Goal: Complete application form

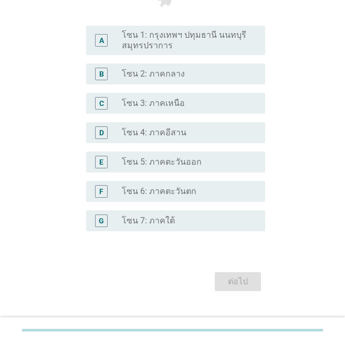
scroll to position [268, 0]
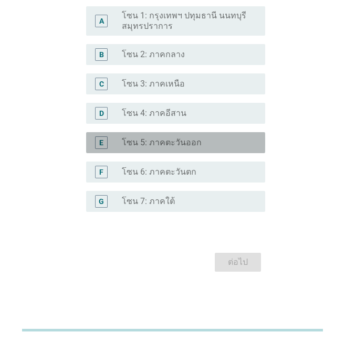
click at [169, 147] on label "โซน 5: ภาคตะวันออก" at bounding box center [162, 143] width 80 height 10
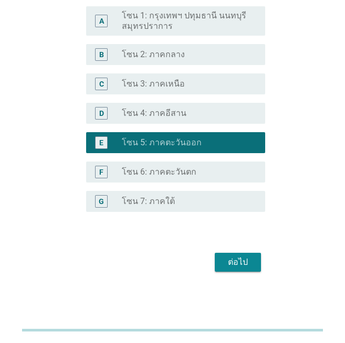
click at [234, 264] on div "ต่อไป" at bounding box center [237, 262] width 29 height 13
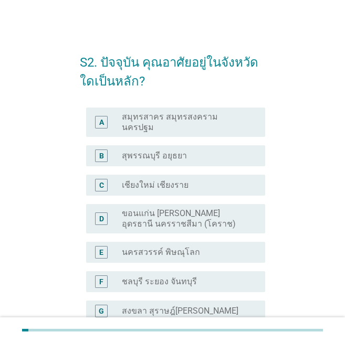
click at [155, 279] on div "radio_button_unchecked ชลบุรี ระยอง จันทบุรี" at bounding box center [189, 282] width 135 height 13
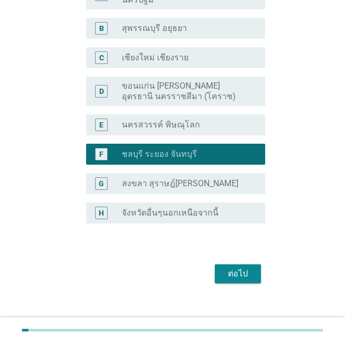
scroll to position [130, 0]
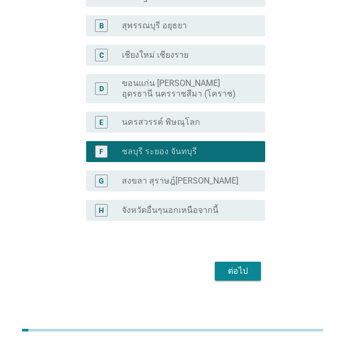
click at [240, 262] on button "ต่อไป" at bounding box center [238, 271] width 46 height 19
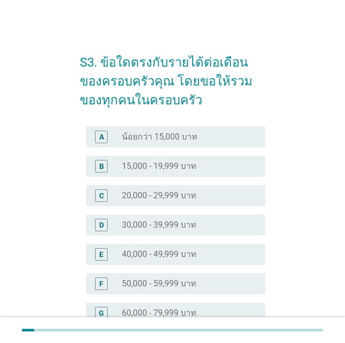
click at [149, 286] on label "50,000 - 59,999 บาท" at bounding box center [159, 284] width 75 height 10
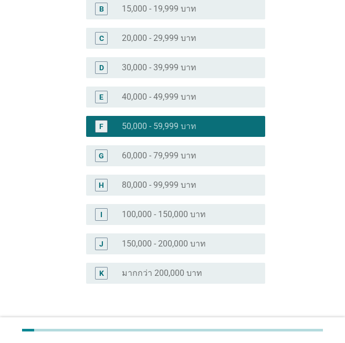
scroll to position [229, 0]
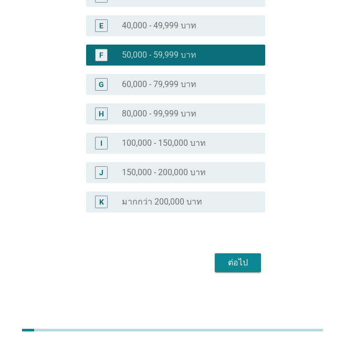
click at [257, 263] on button "ต่อไป" at bounding box center [238, 263] width 46 height 19
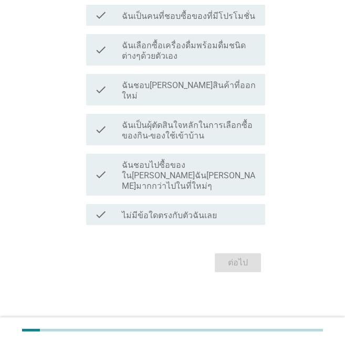
scroll to position [0, 0]
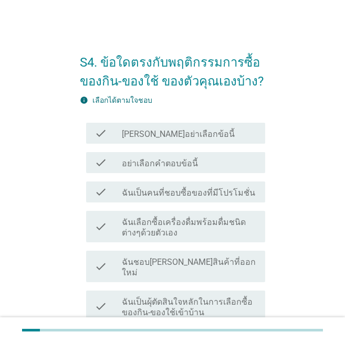
click at [166, 197] on label "ฉันเป็นคนที่ชอบซื้อของที่มีโปรโมชั่น" at bounding box center [188, 193] width 133 height 10
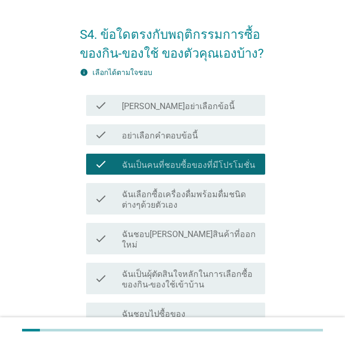
scroll to position [52, 0]
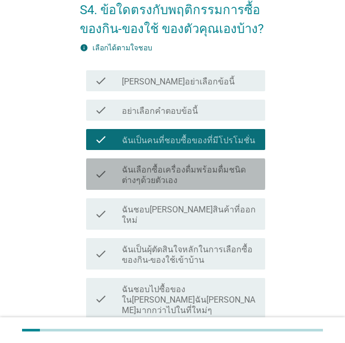
click at [192, 175] on label "ฉันเลือกซื้อเครื่องดื่มพร้อมดื่มชนิดต่างๆด้วยตัวเอง" at bounding box center [189, 175] width 135 height 21
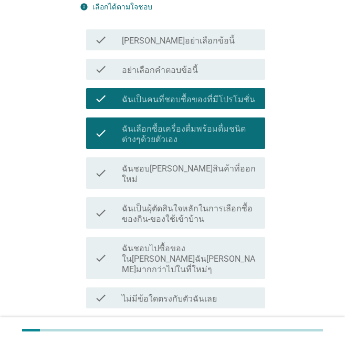
scroll to position [105, 0]
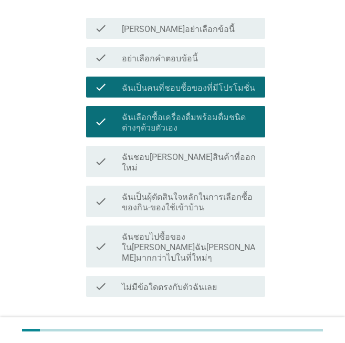
click at [224, 168] on div "check check_box_outline_blank ฉันชอบ[PERSON_NAME]สินค้าที่ออกใหม่" at bounding box center [172, 162] width 185 height 40
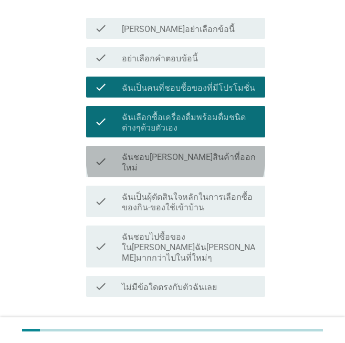
click at [218, 165] on div "check check_box_outline_blank ฉันชอบ[PERSON_NAME]สินค้าที่ออกใหม่" at bounding box center [175, 161] width 179 height 31
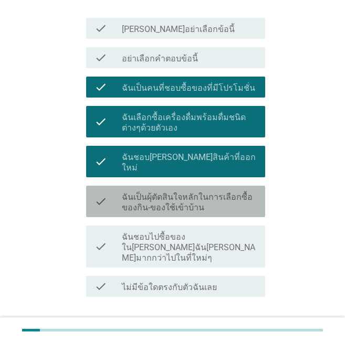
drag, startPoint x: 214, startPoint y: 189, endPoint x: 212, endPoint y: 204, distance: 14.8
click at [214, 192] on label "ฉันเป็นผุ้ตัดสินใจหลักในการเลือกซื้อของกิน-ของใช้เข้าบ้าน" at bounding box center [189, 202] width 135 height 21
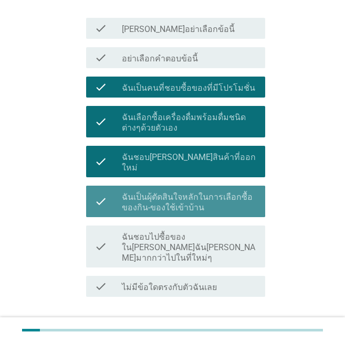
click at [206, 232] on label "ฉันชอบไปซื้อของใน[PERSON_NAME]ฉัน[PERSON_NAME]มากกว่าไปในที่ใหม่ๆ" at bounding box center [189, 247] width 135 height 31
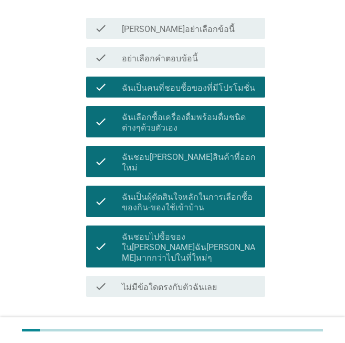
click at [241, 329] on div "ต่อไป" at bounding box center [237, 335] width 29 height 13
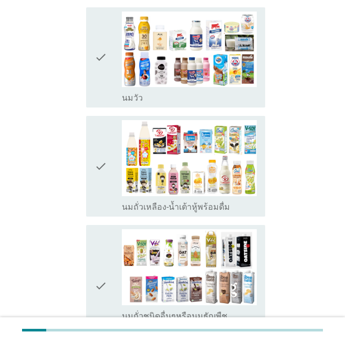
scroll to position [210, 0]
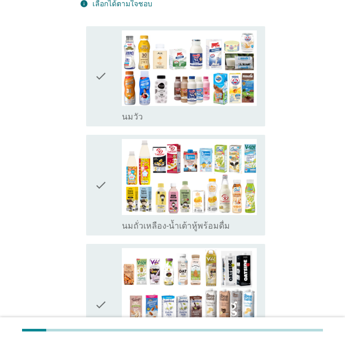
click at [95, 102] on icon "check" at bounding box center [100, 76] width 13 height 92
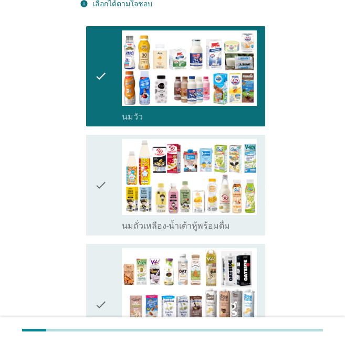
click at [97, 201] on icon "check" at bounding box center [100, 185] width 13 height 92
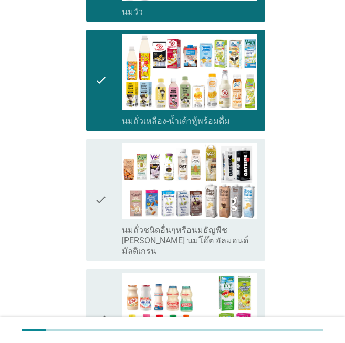
click at [102, 202] on icon "check" at bounding box center [100, 199] width 13 height 113
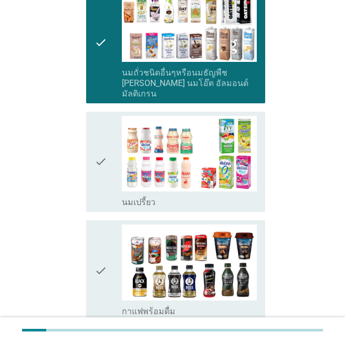
click at [106, 188] on icon "check" at bounding box center [100, 162] width 13 height 92
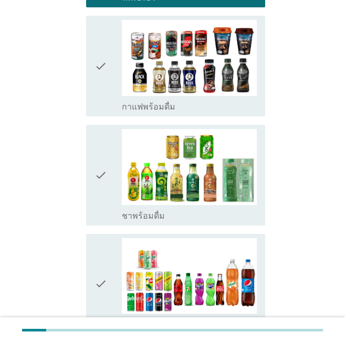
scroll to position [682, 0]
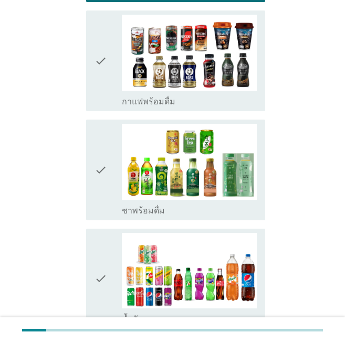
click at [103, 177] on icon "check" at bounding box center [100, 170] width 13 height 92
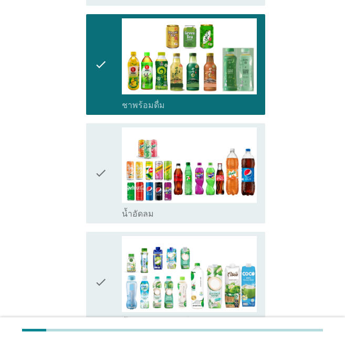
scroll to position [945, 0]
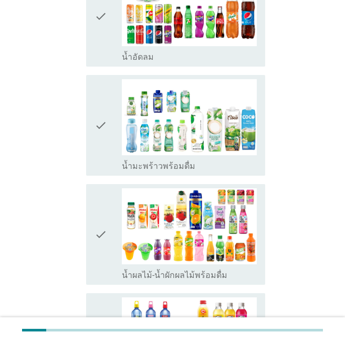
click at [106, 36] on icon "check" at bounding box center [100, 17] width 13 height 92
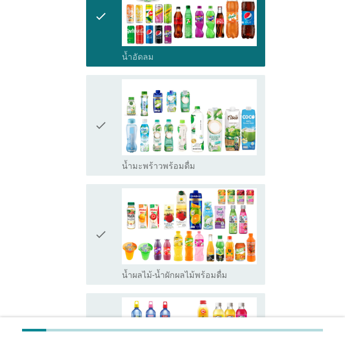
click at [104, 154] on icon "check" at bounding box center [100, 125] width 13 height 92
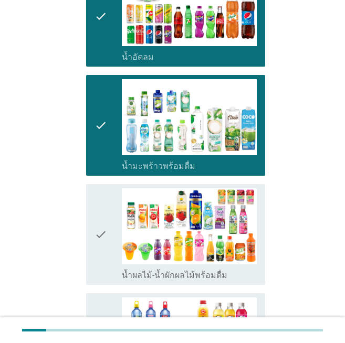
click at [101, 213] on icon "check" at bounding box center [100, 234] width 13 height 92
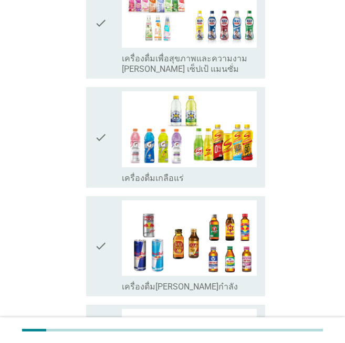
scroll to position [1575, 0]
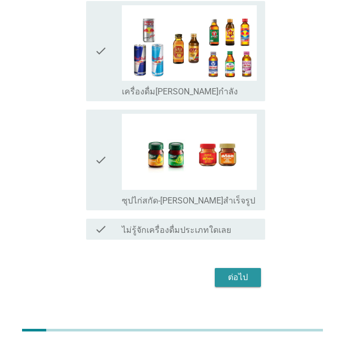
click at [219, 268] on button "ต่อไป" at bounding box center [238, 277] width 46 height 19
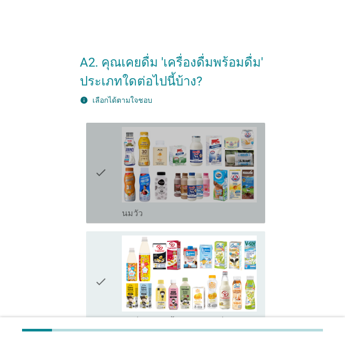
click at [100, 171] on icon "check" at bounding box center [100, 173] width 13 height 92
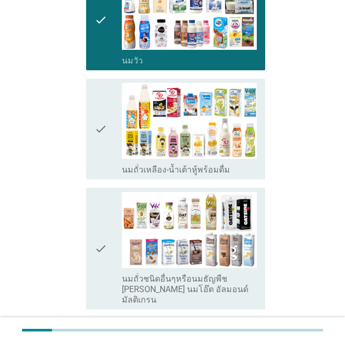
scroll to position [157, 0]
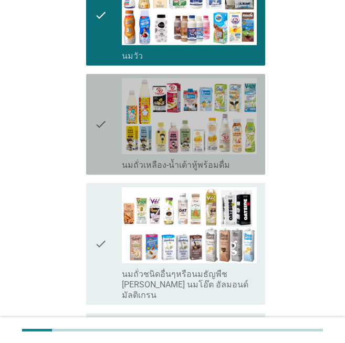
click at [99, 154] on icon "check" at bounding box center [100, 124] width 13 height 92
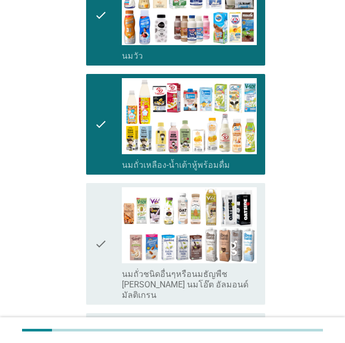
click at [90, 249] on div "check check_box_outline_blank นมถั่วชนิดอื่นๆหรือนมธัญพืช [PERSON_NAME] นมโอ๊ต …" at bounding box center [175, 244] width 179 height 122
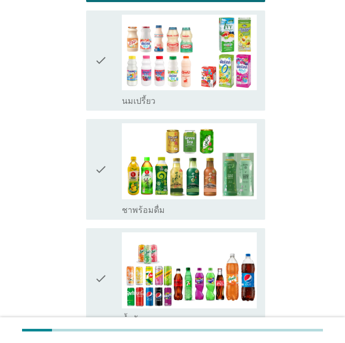
scroll to position [472, 0]
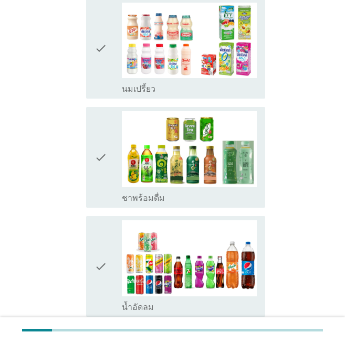
click at [110, 64] on div "check" at bounding box center [107, 49] width 27 height 92
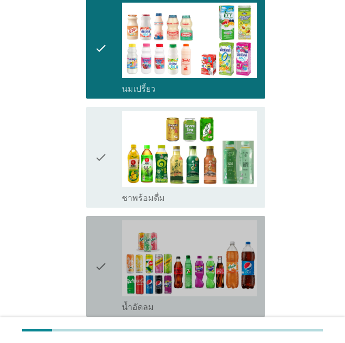
click at [113, 257] on div "check" at bounding box center [107, 266] width 27 height 92
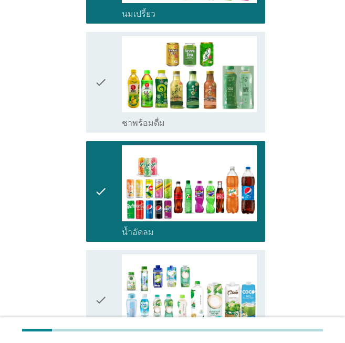
scroll to position [682, 0]
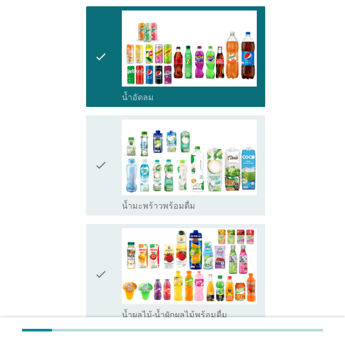
click at [101, 175] on icon "check" at bounding box center [100, 166] width 13 height 92
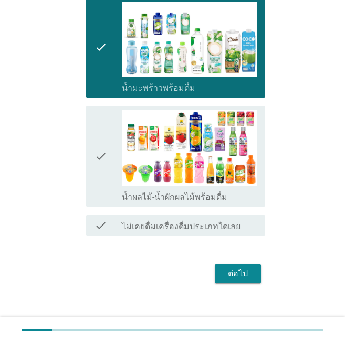
scroll to position [801, 0]
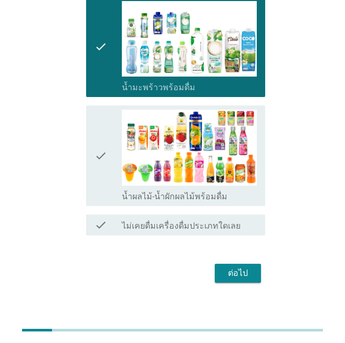
click at [233, 268] on div "ต่อไป" at bounding box center [237, 273] width 29 height 13
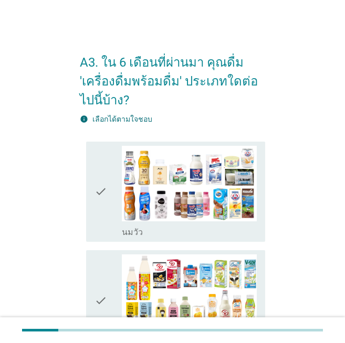
click at [104, 209] on icon "check" at bounding box center [100, 192] width 13 height 92
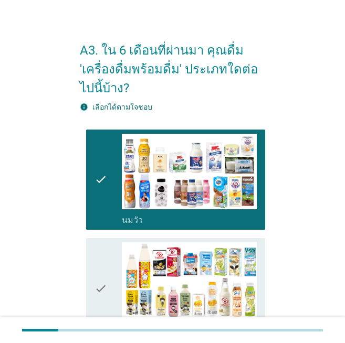
scroll to position [262, 0]
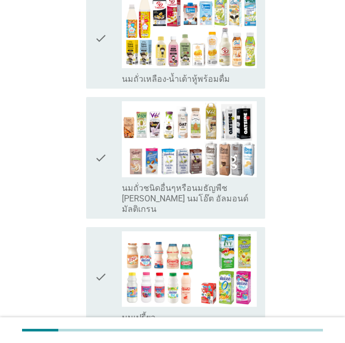
click at [111, 66] on div "check" at bounding box center [107, 38] width 27 height 92
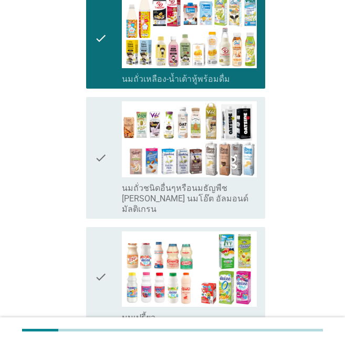
click at [99, 136] on icon "check" at bounding box center [100, 157] width 13 height 113
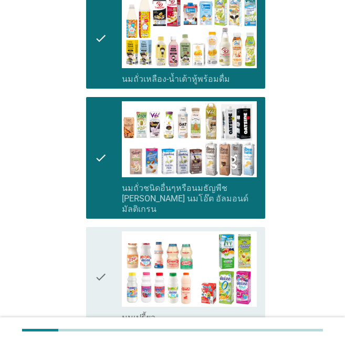
scroll to position [472, 0]
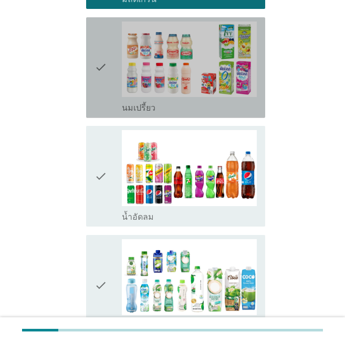
click at [103, 81] on icon "check" at bounding box center [100, 68] width 13 height 92
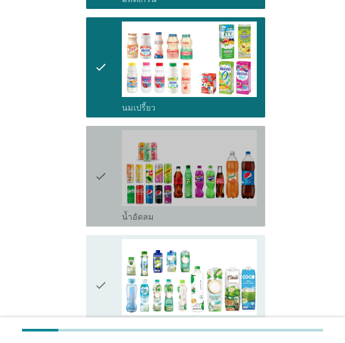
click at [102, 162] on icon "check" at bounding box center [100, 176] width 13 height 92
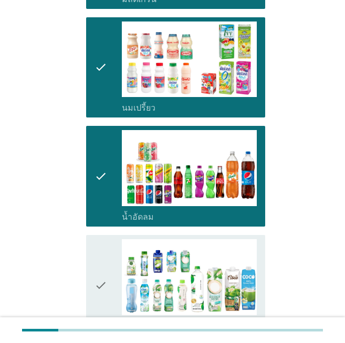
click at [102, 239] on icon "check" at bounding box center [100, 285] width 13 height 92
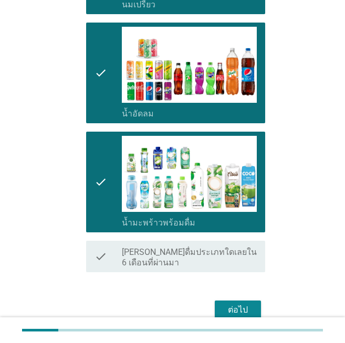
scroll to position [613, 0]
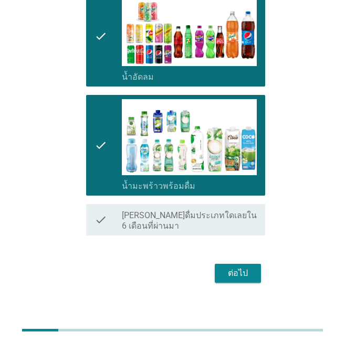
click at [224, 267] on div "ต่อไป" at bounding box center [237, 273] width 29 height 13
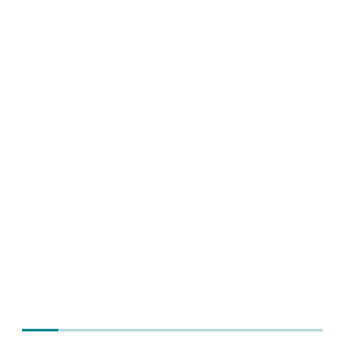
scroll to position [0, 0]
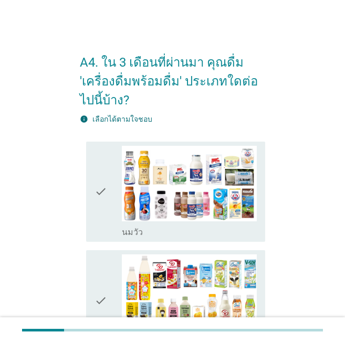
click at [104, 193] on icon "check" at bounding box center [100, 192] width 13 height 92
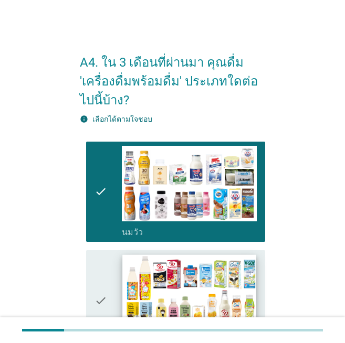
scroll to position [157, 0]
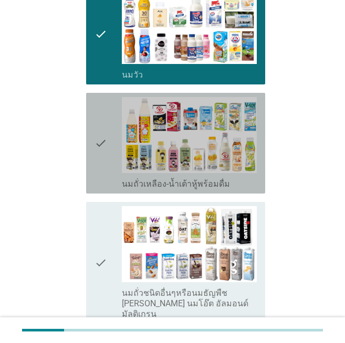
click at [92, 124] on div "check check_box_outline_blank นมถั่วเหลือง-น้ำเต้าหู้พร้อมดื่ม" at bounding box center [175, 143] width 179 height 101
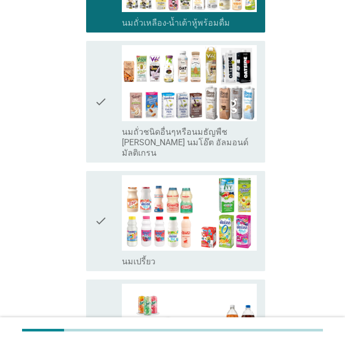
scroll to position [262, 0]
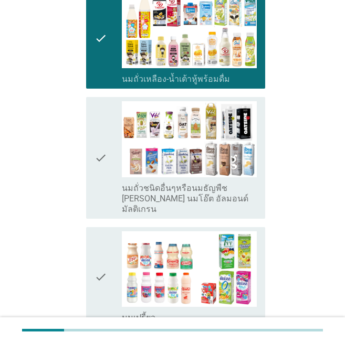
click at [113, 175] on div "check" at bounding box center [107, 157] width 27 height 113
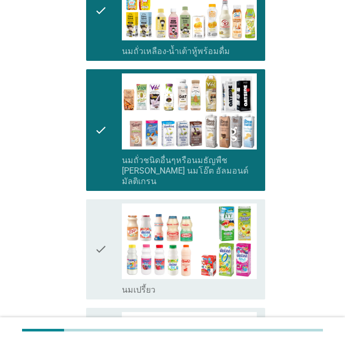
scroll to position [525, 0]
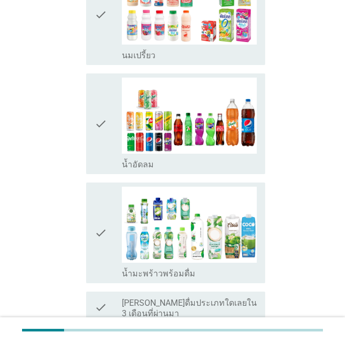
click at [111, 133] on div "check" at bounding box center [107, 124] width 27 height 92
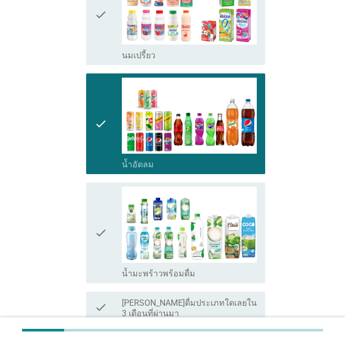
click at [113, 245] on div "check" at bounding box center [107, 233] width 27 height 92
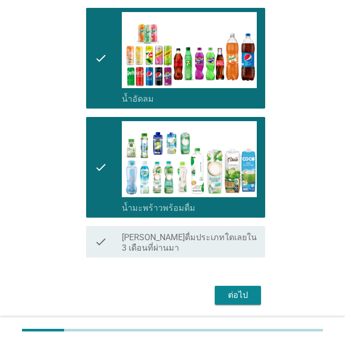
scroll to position [613, 0]
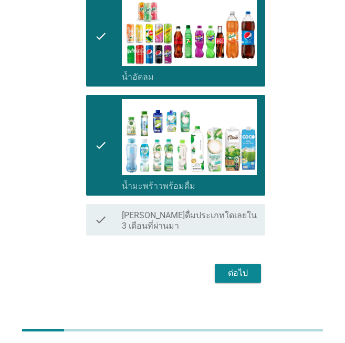
click at [254, 267] on button "ต่อไป" at bounding box center [238, 273] width 46 height 19
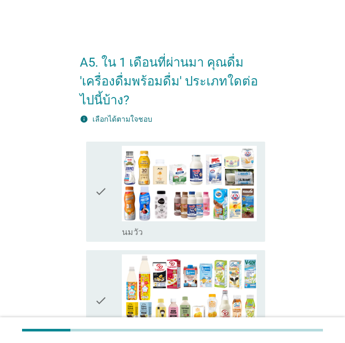
click at [114, 184] on div "check" at bounding box center [107, 192] width 27 height 92
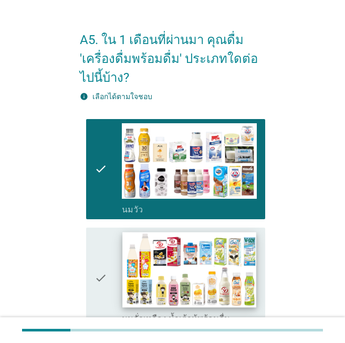
scroll to position [52, 0]
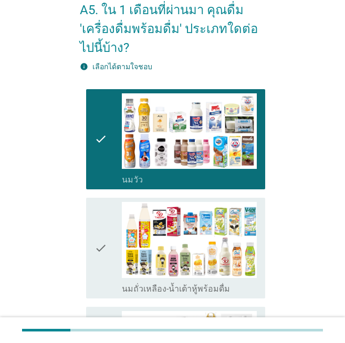
click at [103, 228] on icon "check" at bounding box center [100, 248] width 13 height 92
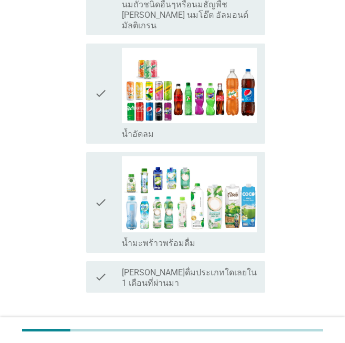
scroll to position [500, 0]
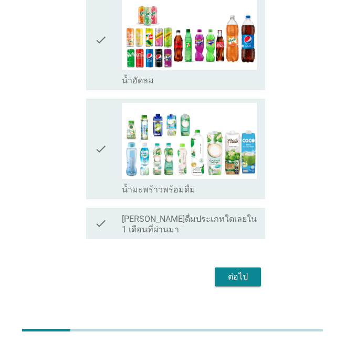
click at [248, 271] on div "ต่อไป" at bounding box center [237, 277] width 29 height 13
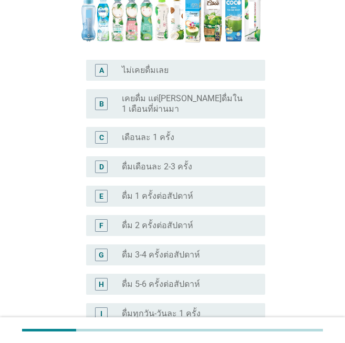
scroll to position [262, 0]
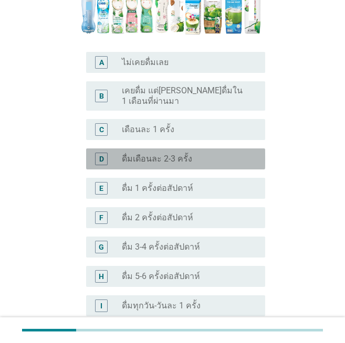
click at [179, 149] on div "D radio_button_unchecked ดื่มเดือนละ 2-3 ครั้ง" at bounding box center [175, 159] width 179 height 21
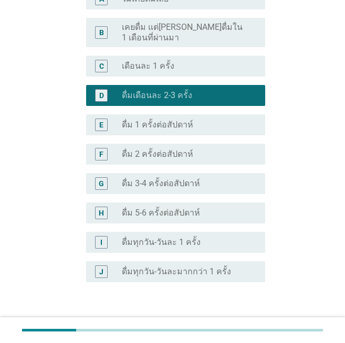
scroll to position [377, 0]
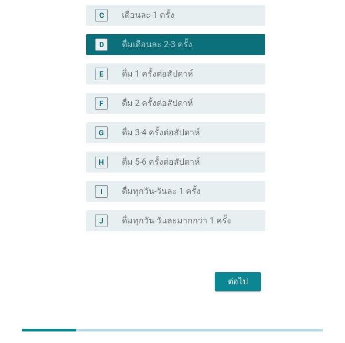
click at [255, 272] on button "ต่อไป" at bounding box center [238, 281] width 46 height 19
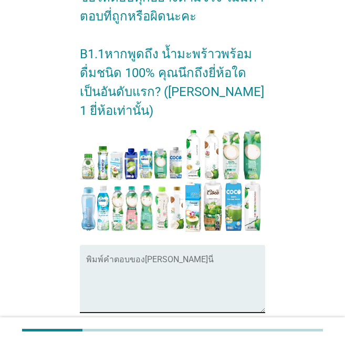
scroll to position [277, 0]
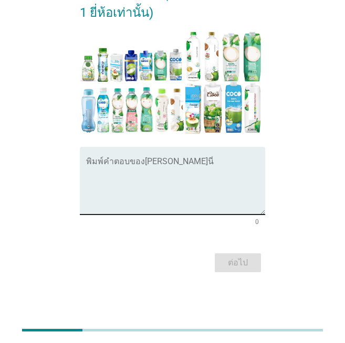
click at [155, 189] on textarea "พิมพ์คำตอบของคุณ ที่นี่" at bounding box center [175, 187] width 179 height 55
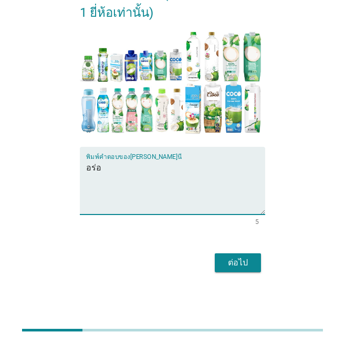
type textarea "อร่อย"
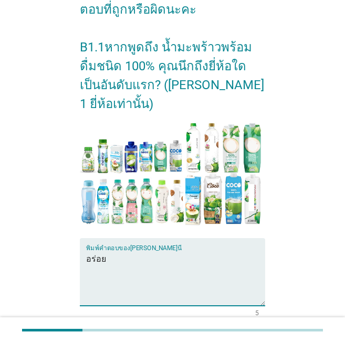
scroll to position [224, 0]
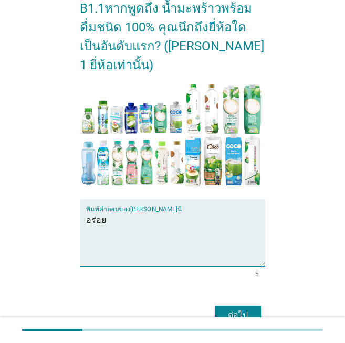
drag, startPoint x: 117, startPoint y: 226, endPoint x: 74, endPoint y: 222, distance: 43.2
click at [76, 223] on div "[PERSON_NAME]ด้วย คุณผ่านการคัดเลือกให้เข้าร่วมการวิจัยนี้!! ในส่วนถัดไป ขอให้ค…" at bounding box center [172, 73] width 202 height 526
type textarea "coco"
click at [254, 309] on button "ต่อไป" at bounding box center [238, 315] width 46 height 19
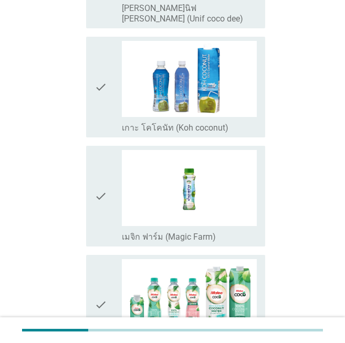
scroll to position [0, 0]
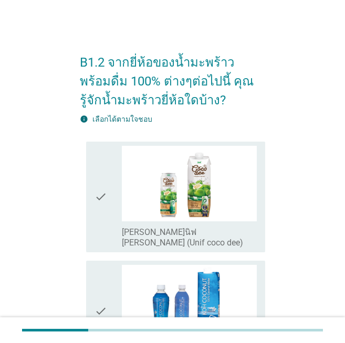
click at [95, 183] on icon "check" at bounding box center [100, 197] width 13 height 103
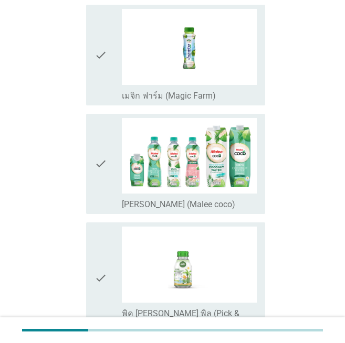
scroll to position [371, 0]
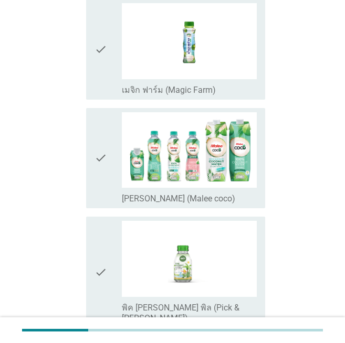
click at [95, 164] on icon "check" at bounding box center [100, 158] width 13 height 92
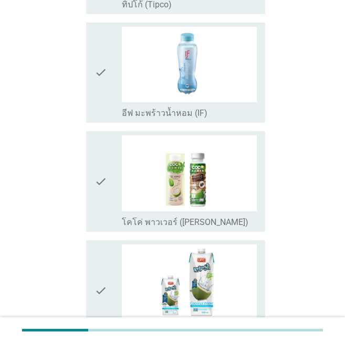
scroll to position [810, 0]
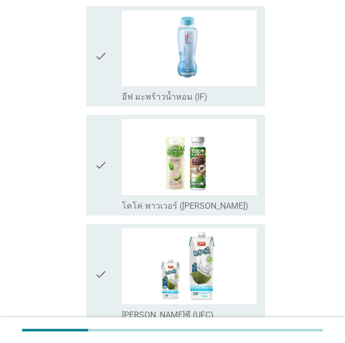
drag, startPoint x: 106, startPoint y: 57, endPoint x: 159, endPoint y: 83, distance: 59.4
click at [106, 58] on icon "check" at bounding box center [100, 56] width 13 height 92
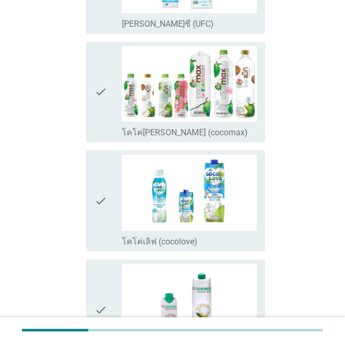
scroll to position [1110, 0]
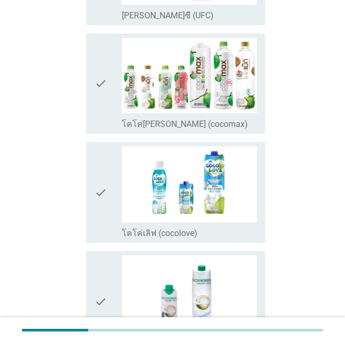
click at [104, 81] on icon "check" at bounding box center [100, 84] width 13 height 92
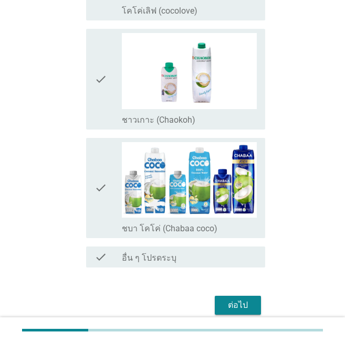
scroll to position [1355, 0]
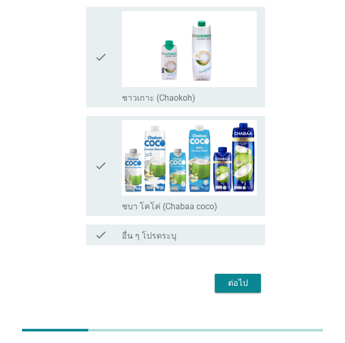
click at [238, 277] on div "ต่อไป" at bounding box center [237, 283] width 29 height 13
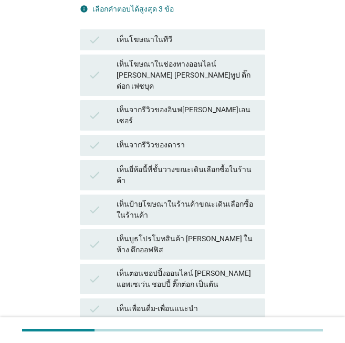
scroll to position [192, 0]
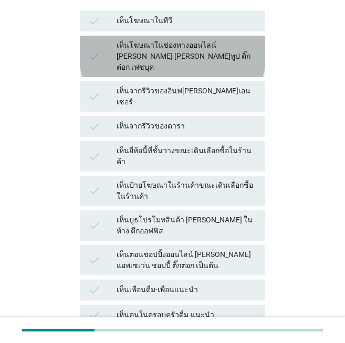
click at [192, 52] on div "เห็นโฆษณาในช่องทางออนไลน์ [PERSON_NAME] [PERSON_NAME]ทูป ติ๊กต่อก เฟซบุค" at bounding box center [187, 56] width 140 height 33
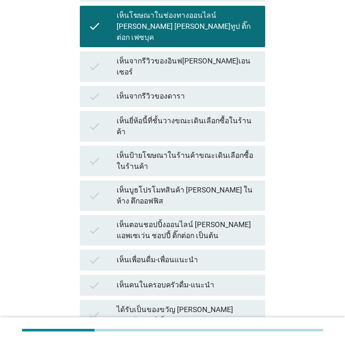
scroll to position [225, 0]
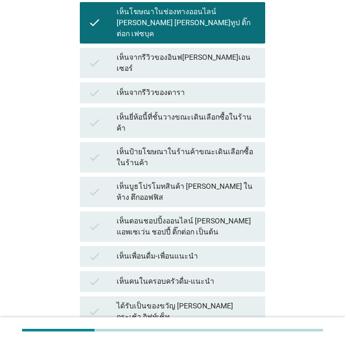
click at [211, 112] on div "เห็นยี่ห้อนี้ที่ชั้นวางขณะเดินเลือกซื้อในร้านค้า" at bounding box center [187, 123] width 140 height 22
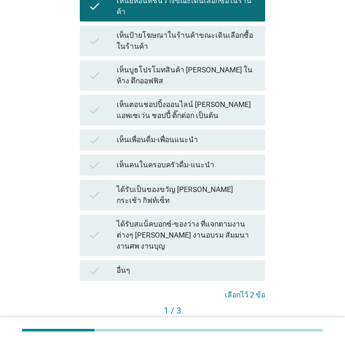
scroll to position [345, 0]
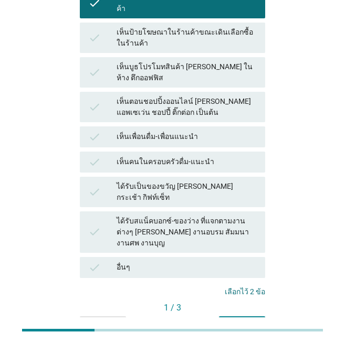
click at [249, 320] on div "ต่อไป" at bounding box center [241, 325] width 29 height 11
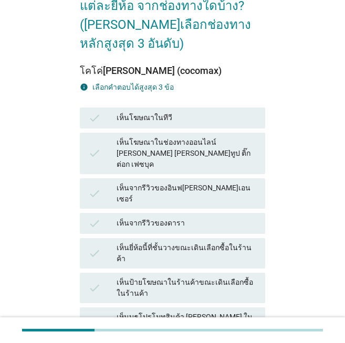
scroll to position [119, 0]
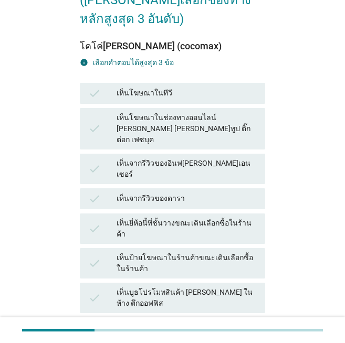
click at [202, 86] on div "check เห็นโฆษณาในทีวี" at bounding box center [172, 93] width 185 height 21
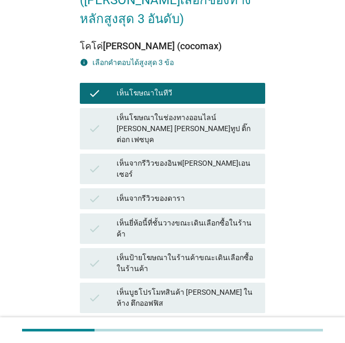
click at [202, 86] on div "check เห็นโฆษณาในทีวี" at bounding box center [172, 93] width 185 height 21
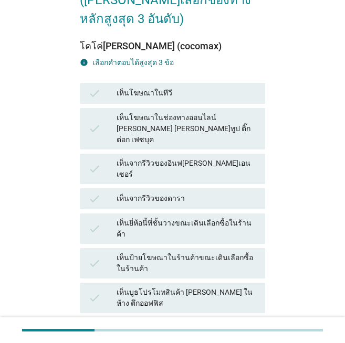
drag, startPoint x: 195, startPoint y: 123, endPoint x: 216, endPoint y: 121, distance: 20.6
click at [195, 123] on div "เห็นโฆษณาในช่องทางออนไลน์ [PERSON_NAME] [PERSON_NAME]ทูป ติ๊กต่อก เฟซบุค" at bounding box center [187, 128] width 140 height 33
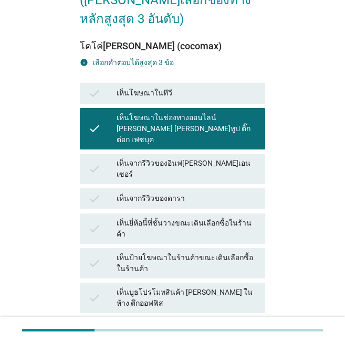
click at [210, 218] on div "เห็นยี่ห้อนี้ที่ชั้นวางขณะเดินเลือกซื้อในร้านค้า" at bounding box center [187, 229] width 140 height 22
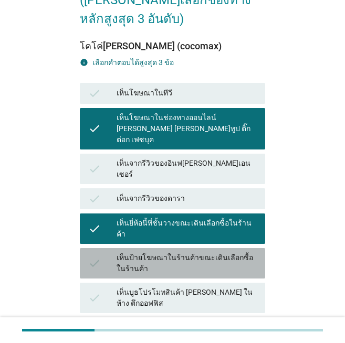
click at [196, 252] on div "เห็นป้ายโฆษณาในร้านค้าขณะเดินเลือกซื้อในร้านค้า" at bounding box center [187, 263] width 140 height 22
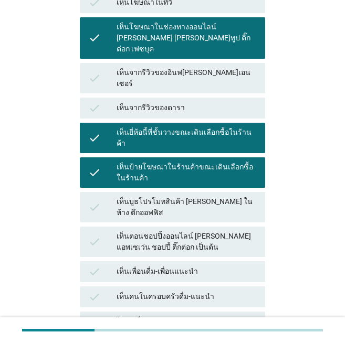
scroll to position [329, 0]
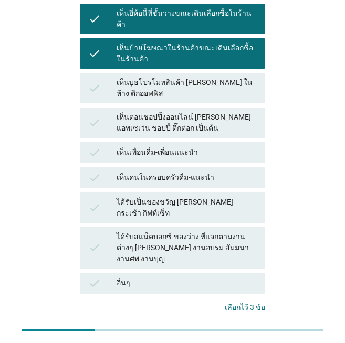
click at [235, 332] on button "ต่อไป" at bounding box center [242, 341] width 46 height 19
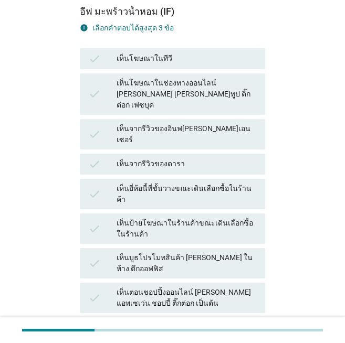
scroll to position [157, 0]
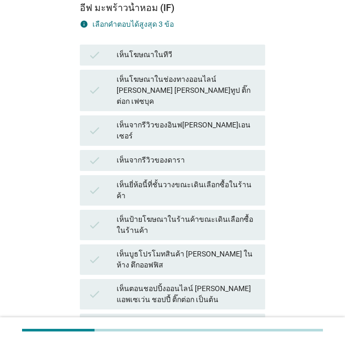
click at [177, 83] on div "เห็นโฆษณาในช่องทางออนไลน์ [PERSON_NAME] [PERSON_NAME]ทูป ติ๊กต่อก เฟซบุค" at bounding box center [187, 90] width 140 height 33
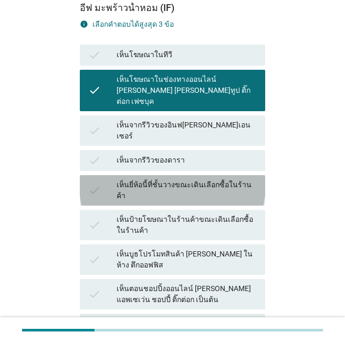
click at [177, 180] on div "เห็นยี่ห้อนี้ที่ชั้นวางขณะเดินเลือกซื้อในร้านค้า" at bounding box center [187, 191] width 140 height 22
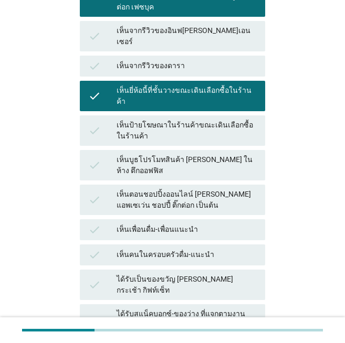
scroll to position [262, 0]
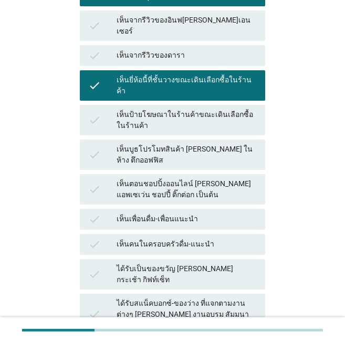
click at [168, 109] on div "เห็นป้ายโฆษณาในร้านค้าขณะเดินเลือกซื้อในร้านค้า" at bounding box center [187, 120] width 140 height 22
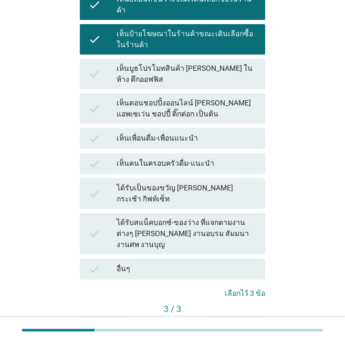
scroll to position [345, 0]
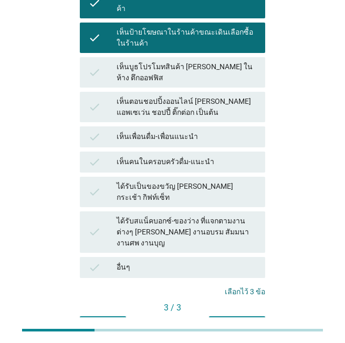
click at [229, 317] on button "คำถามต่อไป" at bounding box center [237, 326] width 56 height 19
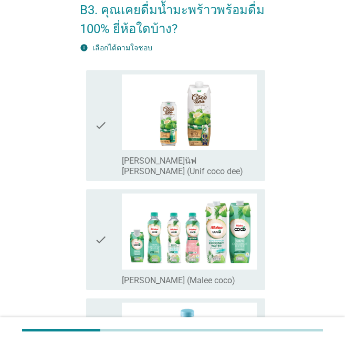
scroll to position [105, 0]
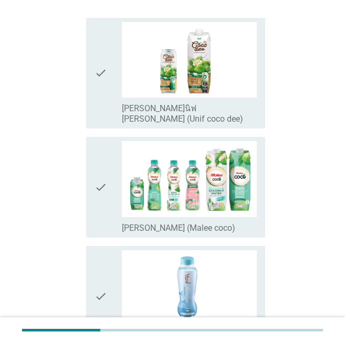
click at [102, 199] on icon "check" at bounding box center [100, 187] width 13 height 92
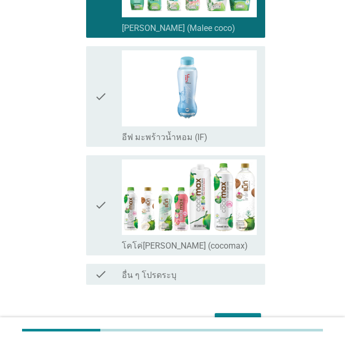
scroll to position [326, 0]
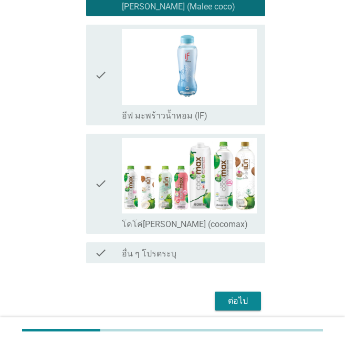
click at [95, 193] on icon "check" at bounding box center [100, 184] width 13 height 92
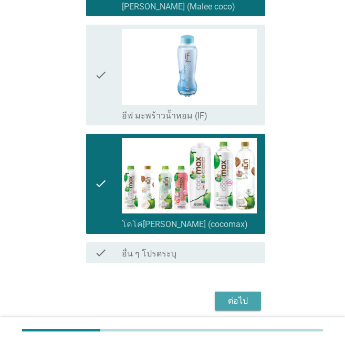
click at [233, 295] on div "ต่อไป" at bounding box center [237, 301] width 29 height 13
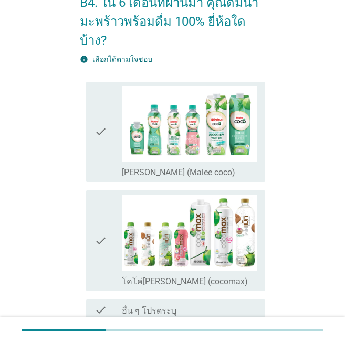
scroll to position [84, 0]
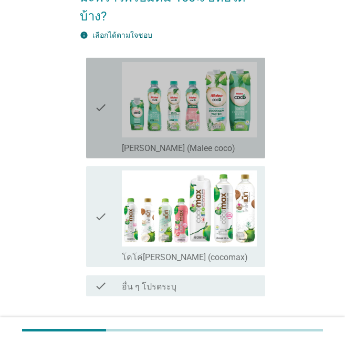
click at [119, 109] on div "check" at bounding box center [107, 108] width 27 height 92
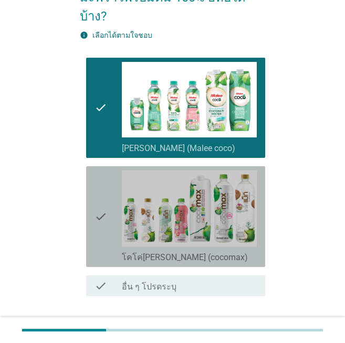
click at [115, 171] on div "check" at bounding box center [107, 217] width 27 height 92
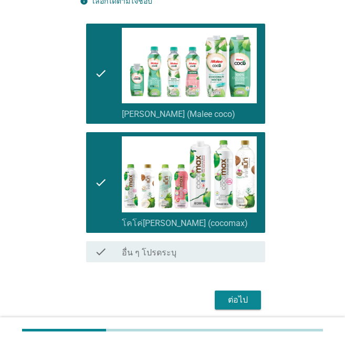
scroll to position [136, 0]
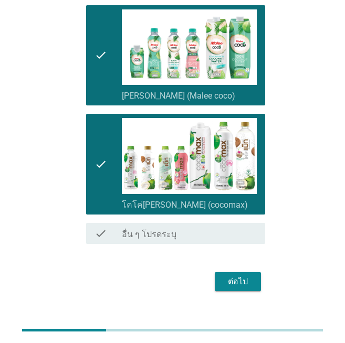
click at [249, 276] on div "ต่อไป" at bounding box center [237, 282] width 29 height 13
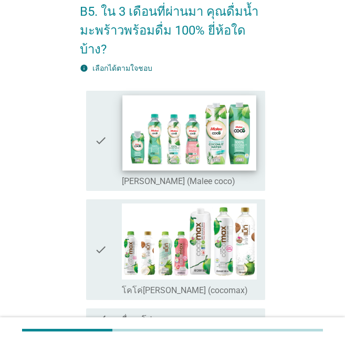
scroll to position [105, 0]
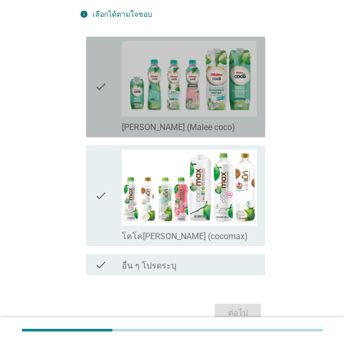
click at [103, 88] on icon "check" at bounding box center [100, 87] width 13 height 92
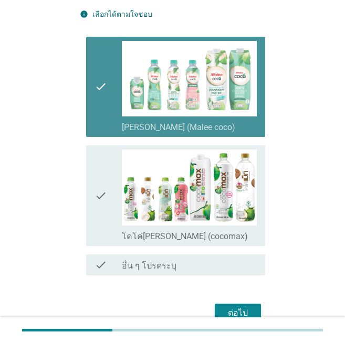
click at [93, 180] on div "check check_box โคโค่[PERSON_NAME] (cocomax)" at bounding box center [175, 195] width 179 height 101
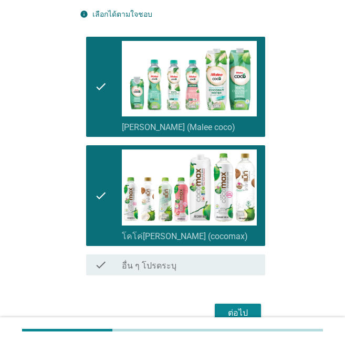
click at [234, 307] on div "ต่อไป" at bounding box center [237, 313] width 29 height 13
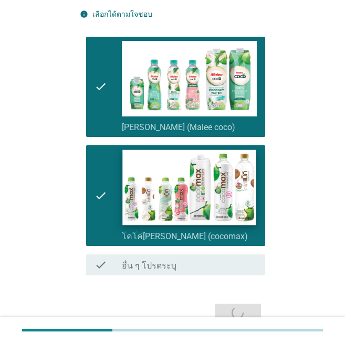
scroll to position [0, 0]
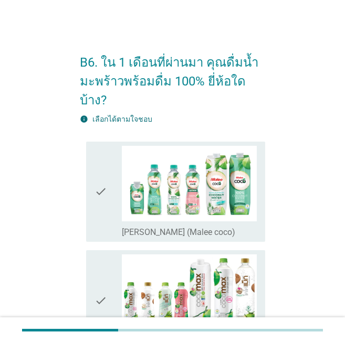
click at [108, 174] on div "check" at bounding box center [107, 192] width 27 height 92
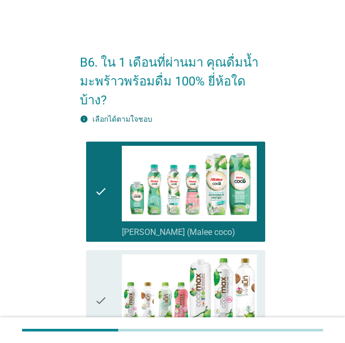
click at [110, 273] on div "check" at bounding box center [107, 301] width 27 height 92
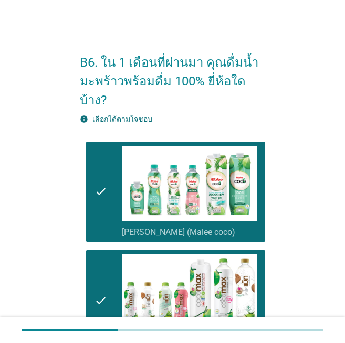
scroll to position [105, 0]
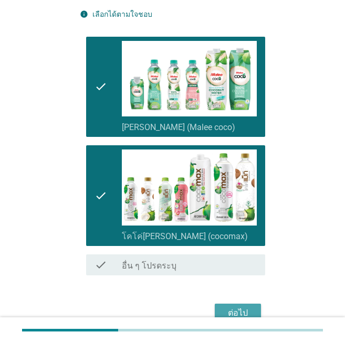
click at [244, 304] on button "ต่อไป" at bounding box center [238, 313] width 46 height 19
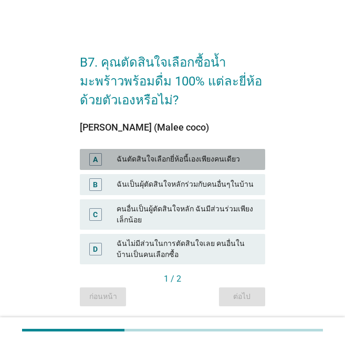
click at [191, 161] on div "ฉันตัดสินใจเลือกยี่ห้อนี้เองเพียงคนเดียว" at bounding box center [187, 159] width 140 height 13
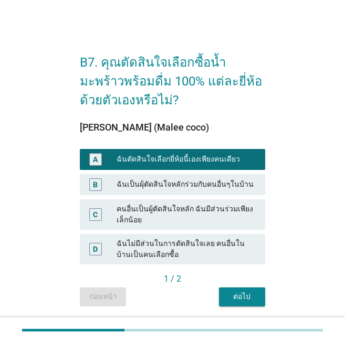
click at [247, 303] on button "ต่อไป" at bounding box center [242, 297] width 46 height 19
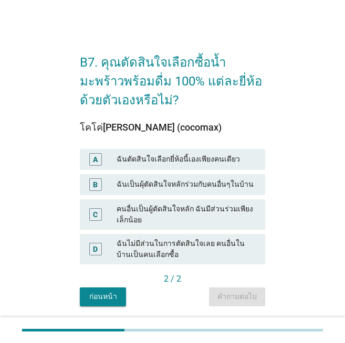
click at [104, 159] on div "A" at bounding box center [102, 159] width 28 height 13
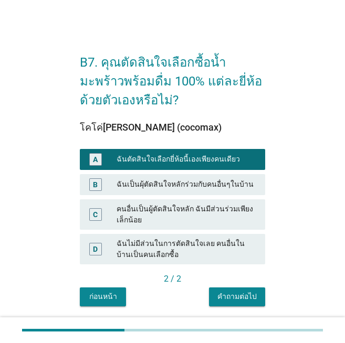
click at [251, 298] on div "คำถามต่อไป" at bounding box center [236, 296] width 39 height 11
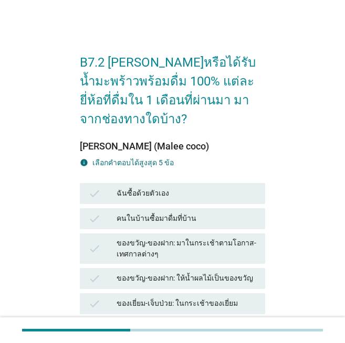
click at [177, 197] on div "ฉันซื้อด้วยตัวเอง" at bounding box center [187, 193] width 140 height 13
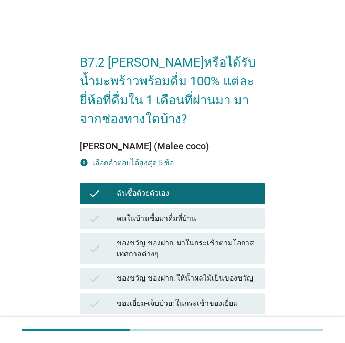
click at [225, 216] on div "คนในบ้านซื้อมาดื่มที่บ้าน" at bounding box center [187, 219] width 140 height 13
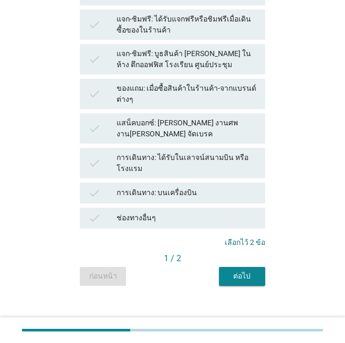
scroll to position [335, 0]
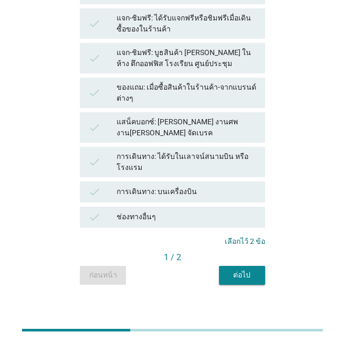
click at [245, 270] on div "ต่อไป" at bounding box center [241, 275] width 29 height 11
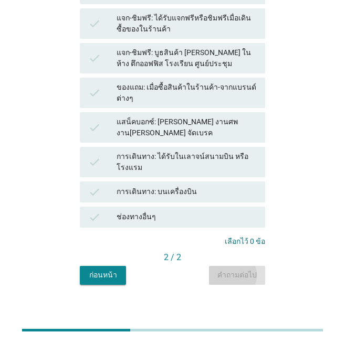
scroll to position [0, 0]
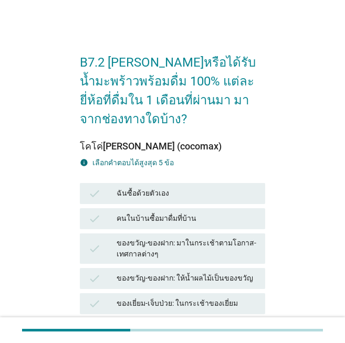
click at [133, 186] on div "check ฉันซื้อด้วยตัวเอง" at bounding box center [172, 193] width 185 height 21
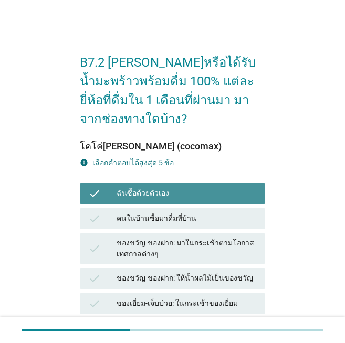
click at [138, 215] on div "คนในบ้านซื้อมาดื่มที่บ้าน" at bounding box center [187, 219] width 140 height 13
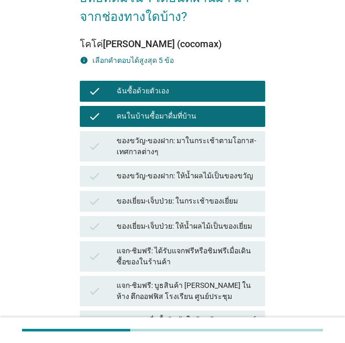
scroll to position [335, 0]
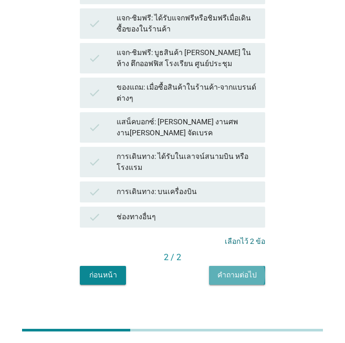
click at [253, 270] on div "คำถามต่อไป" at bounding box center [236, 275] width 39 height 11
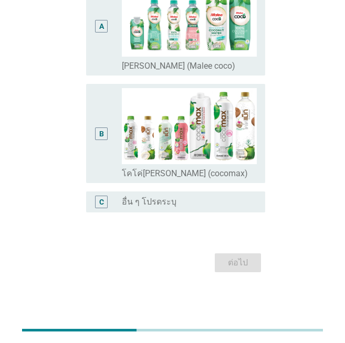
scroll to position [0, 0]
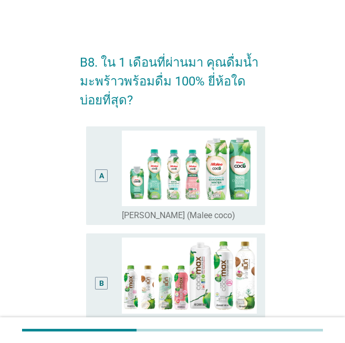
click at [108, 207] on div "A" at bounding box center [101, 176] width 14 height 91
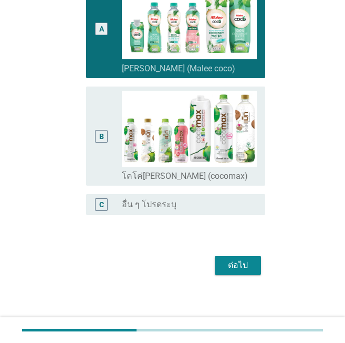
scroll to position [150, 0]
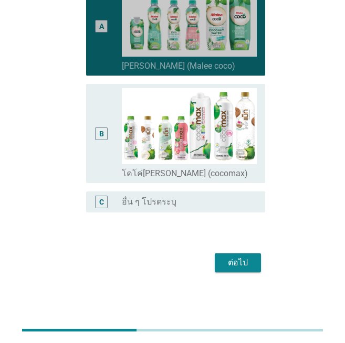
click at [101, 50] on div "A" at bounding box center [101, 26] width 14 height 91
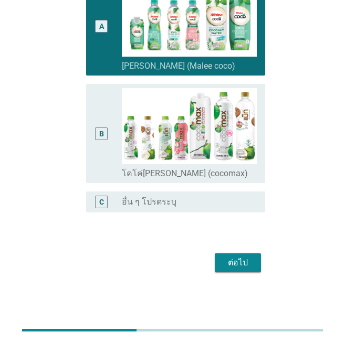
click at [97, 133] on div "B" at bounding box center [101, 134] width 13 height 13
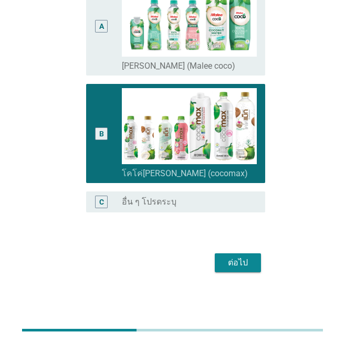
click at [237, 265] on div "ต่อไป" at bounding box center [237, 263] width 29 height 13
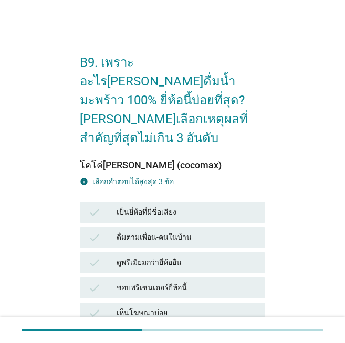
click at [175, 206] on div "เป็นยี่ห้อที่มีชื่อเสียง" at bounding box center [187, 212] width 140 height 13
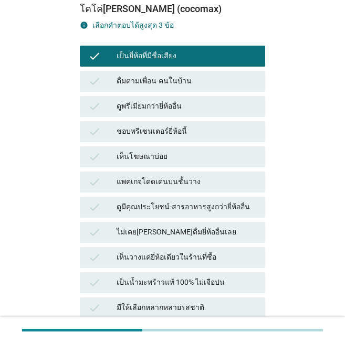
scroll to position [210, 0]
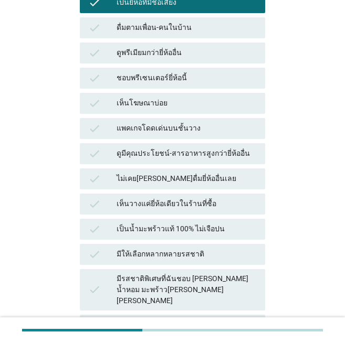
click at [174, 147] on div "ดูมีคุณประโยชน์-สารอาหารสูงกว่ายี่ห้ออื่น" at bounding box center [187, 153] width 140 height 13
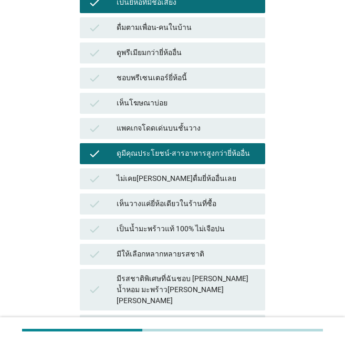
click at [165, 223] on div "เป็นน้ำมะพร้าวแท้ 100% ไม่เจือปน" at bounding box center [187, 229] width 140 height 13
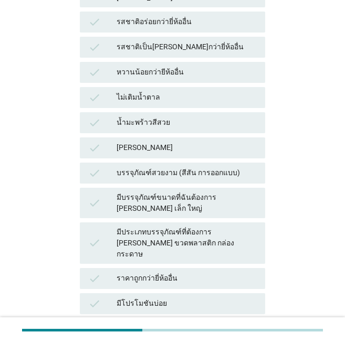
scroll to position [565, 0]
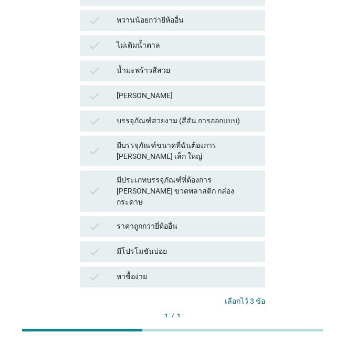
click at [233, 330] on div "คำถามต่อไป" at bounding box center [236, 335] width 39 height 11
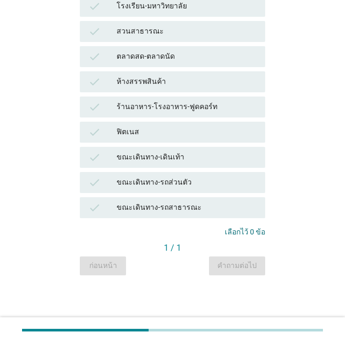
scroll to position [0, 0]
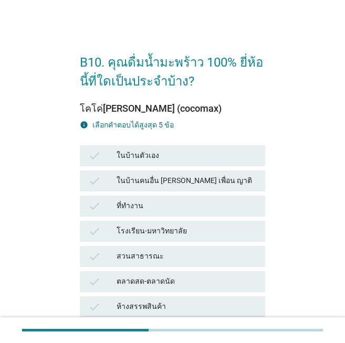
click at [183, 153] on div "ในบ้านตัวเอง" at bounding box center [187, 156] width 140 height 13
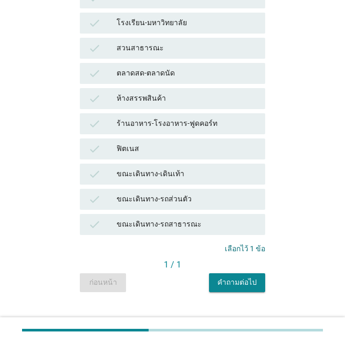
scroll to position [225, 0]
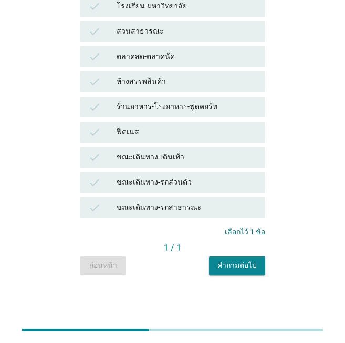
click at [247, 269] on div "คำถามต่อไป" at bounding box center [236, 265] width 39 height 11
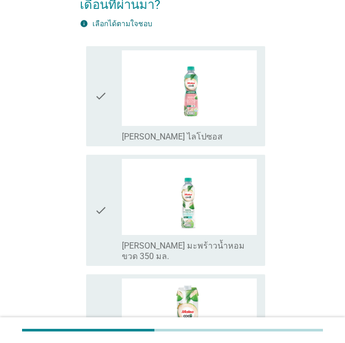
scroll to position [105, 0]
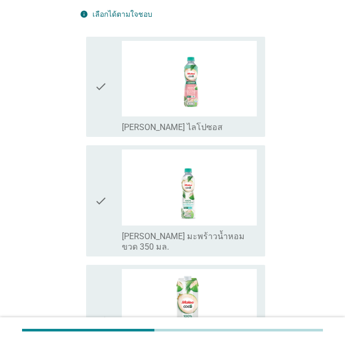
click at [98, 188] on icon "check" at bounding box center [100, 201] width 13 height 103
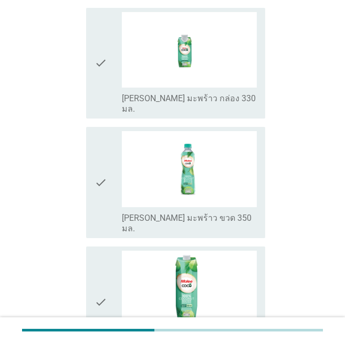
scroll to position [491, 0]
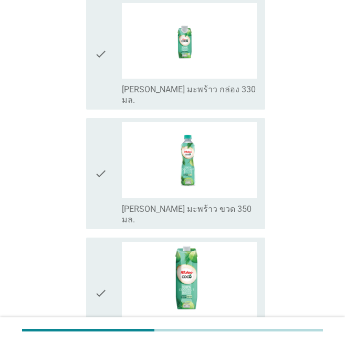
click at [91, 131] on div "check check_box_outline_blank [PERSON_NAME] มะพร้าว ขวด 350 มล." at bounding box center [175, 173] width 179 height 111
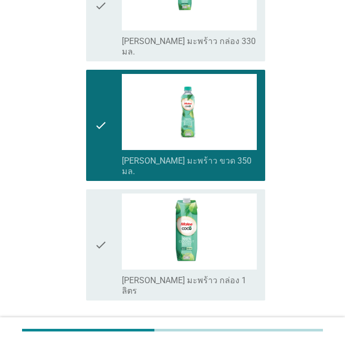
scroll to position [543, 0]
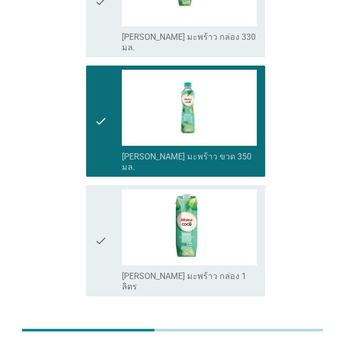
click at [239, 328] on div "ต่อไป" at bounding box center [237, 334] width 29 height 13
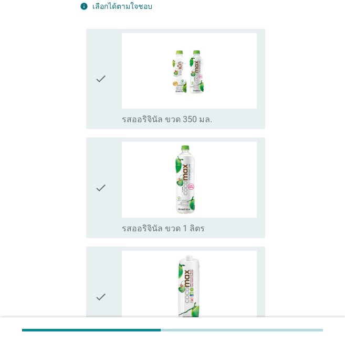
scroll to position [210, 0]
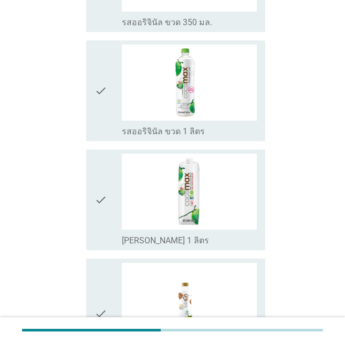
click at [104, 97] on icon "check" at bounding box center [100, 91] width 13 height 92
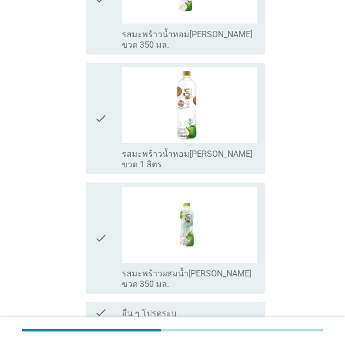
scroll to position [592, 0]
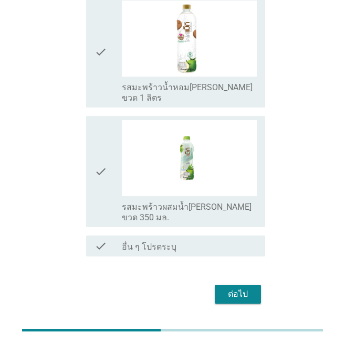
click at [250, 288] on div "ต่อไป" at bounding box center [237, 294] width 29 height 13
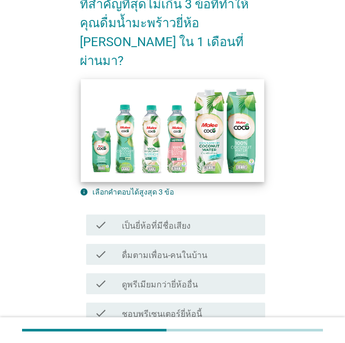
scroll to position [52, 0]
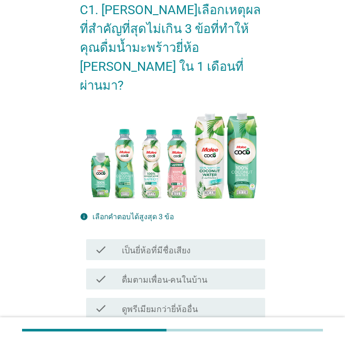
click at [213, 244] on div "check_box_outline_blank เป็นยี่ห้อที่มีชื่อเสียง" at bounding box center [189, 250] width 135 height 13
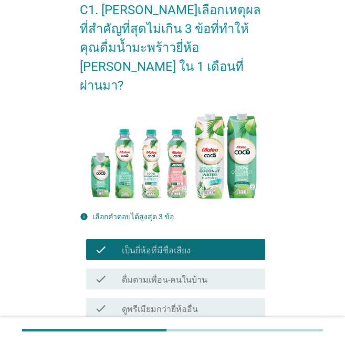
click at [212, 273] on div "check_box_outline_blank ดื่มตามเพื่อน-คนในบ้าน" at bounding box center [189, 279] width 135 height 13
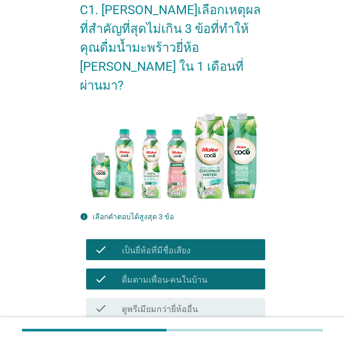
scroll to position [367, 0]
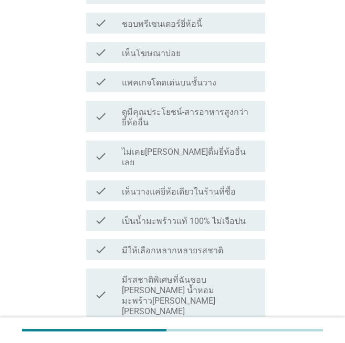
click at [183, 107] on label "ดูมีคุณประโยชน์-สารอาหารสูงกว่ายี่ห้ออื่น" at bounding box center [189, 117] width 135 height 21
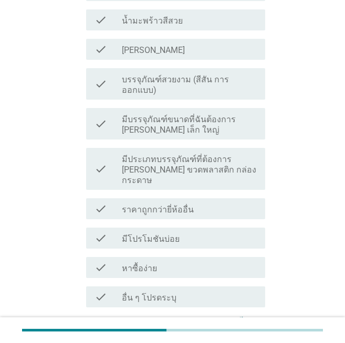
scroll to position [831, 0]
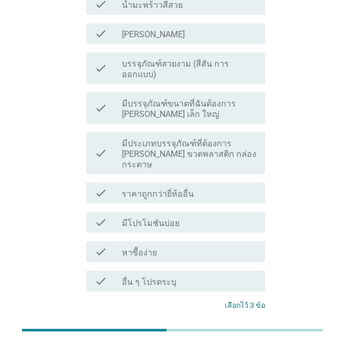
click at [237, 339] on div "ต่อไป" at bounding box center [237, 345] width 29 height 13
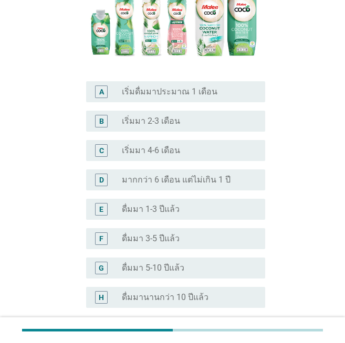
click at [190, 87] on label "เริ่มดื่มมาประมาณ 1 เดือน" at bounding box center [170, 92] width 96 height 10
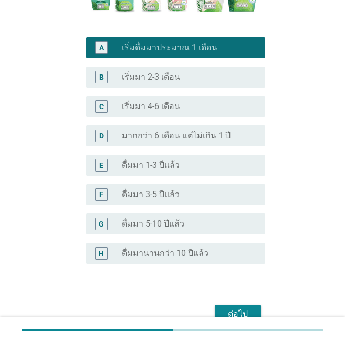
scroll to position [234, 0]
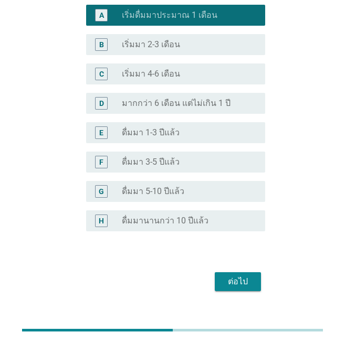
click at [253, 272] on button "ต่อไป" at bounding box center [238, 281] width 46 height 19
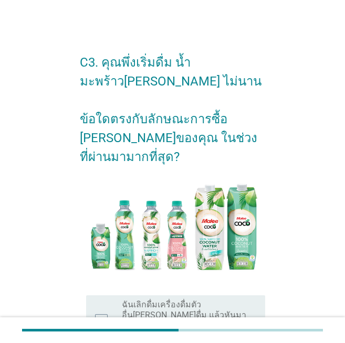
scroll to position [247, 0]
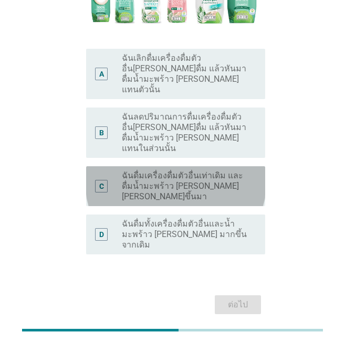
click at [171, 171] on label "ฉันดื่มเครื่องดื่มตัวอื่นเท่าเดิม และดื่มน้ำมะพร้าว [PERSON_NAME] [PERSON_NAME]…" at bounding box center [185, 186] width 127 height 31
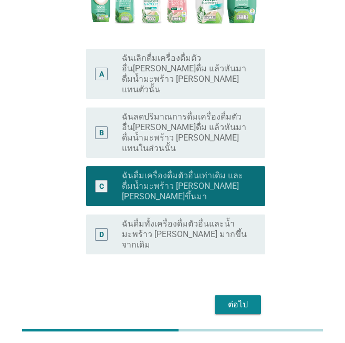
click at [220, 120] on label "ฉันลดปริมาณการดื่มเครื่องดื่มตัวอื่น[PERSON_NAME]ดื่ม แล้วหันมาดื่มน้ำมะพร้าว […" at bounding box center [185, 133] width 127 height 42
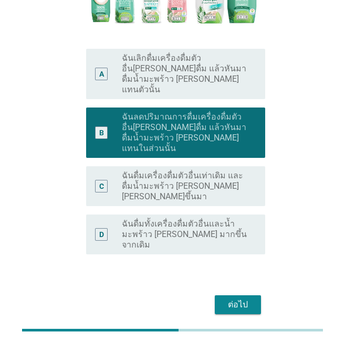
click at [225, 299] on div "ต่อไป" at bounding box center [237, 305] width 29 height 13
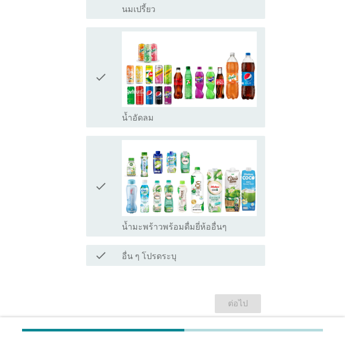
scroll to position [714, 0]
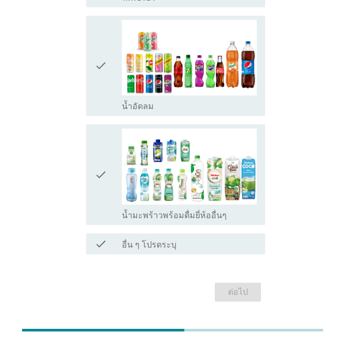
click at [108, 75] on div "check" at bounding box center [107, 66] width 27 height 92
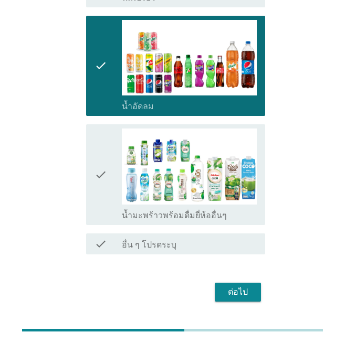
click at [237, 286] on div "ต่อไป" at bounding box center [237, 292] width 29 height 13
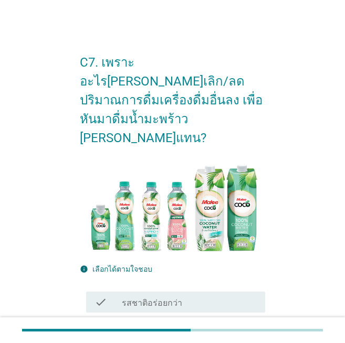
scroll to position [210, 0]
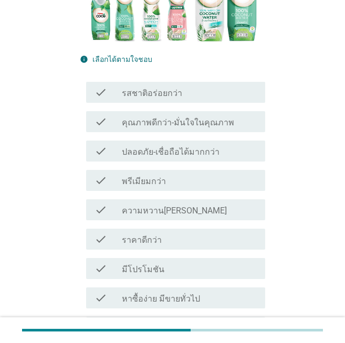
click at [147, 118] on label "คุณภาพดีกว่า-มั่นใจในคุณภาพ" at bounding box center [178, 123] width 112 height 10
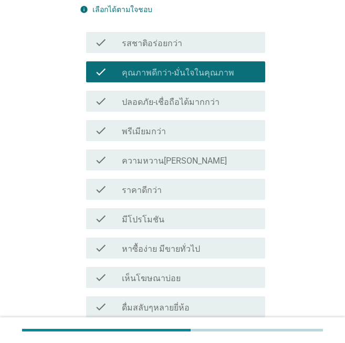
scroll to position [344, 0]
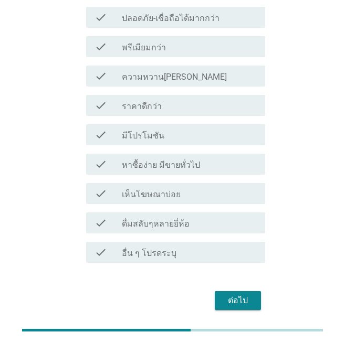
click at [146, 160] on label "หาซื้อง่าย มีขายทั่วไป" at bounding box center [161, 165] width 78 height 10
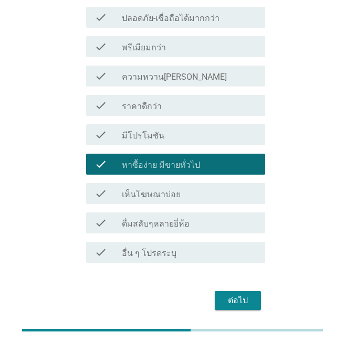
click at [147, 219] on label "ดื่มสลับๆหลายยี่ห้อ" at bounding box center [156, 224] width 68 height 10
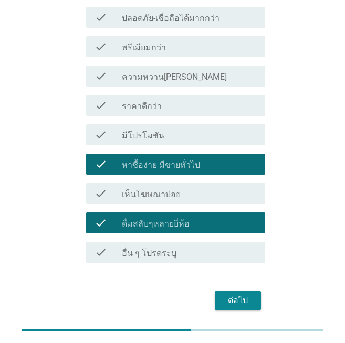
click at [228, 294] on div "ต่อไป" at bounding box center [237, 300] width 29 height 13
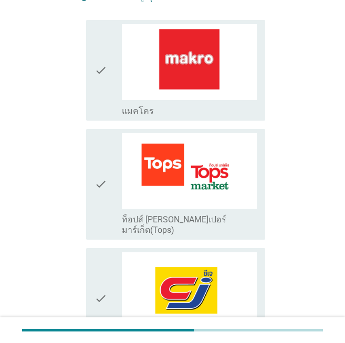
scroll to position [360, 0]
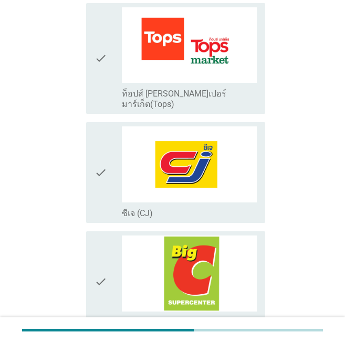
click at [105, 177] on icon "check" at bounding box center [100, 173] width 13 height 92
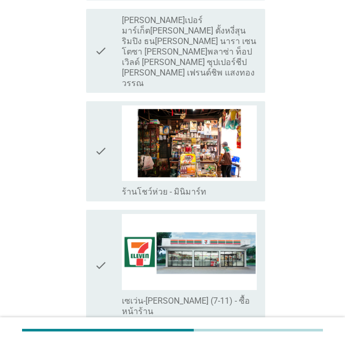
scroll to position [1515, 0]
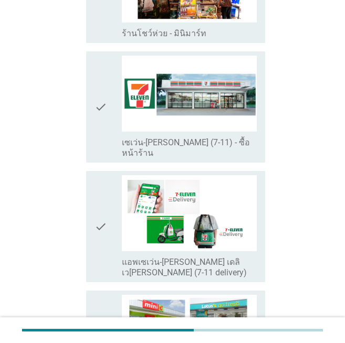
click at [96, 61] on icon "check" at bounding box center [100, 107] width 13 height 103
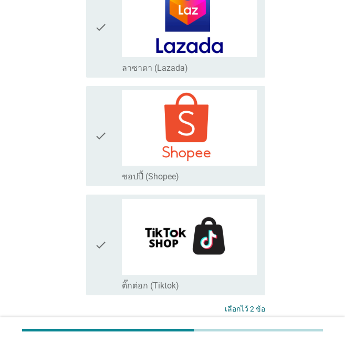
scroll to position [2101, 0]
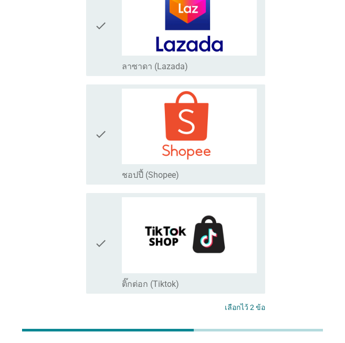
click at [246, 341] on div "ต่อไป" at bounding box center [237, 347] width 29 height 13
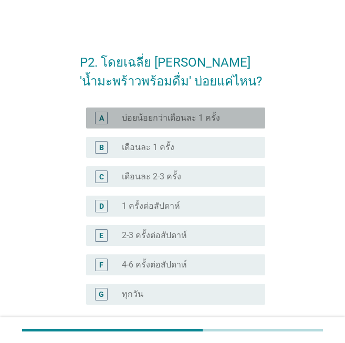
click at [144, 124] on div "A radio_button_unchecked บ่อยน้อยกว่าเดือนละ 1 ครั้ง" at bounding box center [175, 118] width 179 height 21
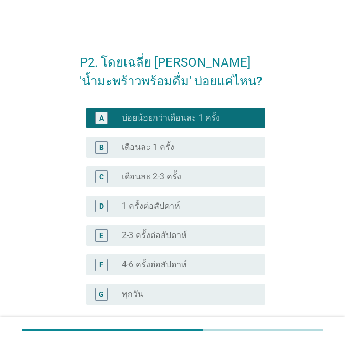
click at [149, 181] on label "เดือนละ 2-3 ครั้ง" at bounding box center [151, 177] width 59 height 10
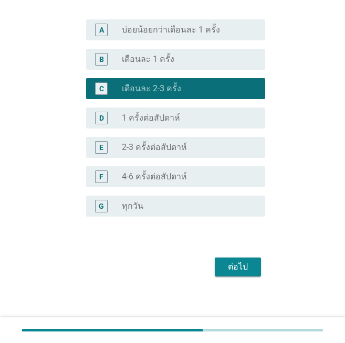
scroll to position [92, 0]
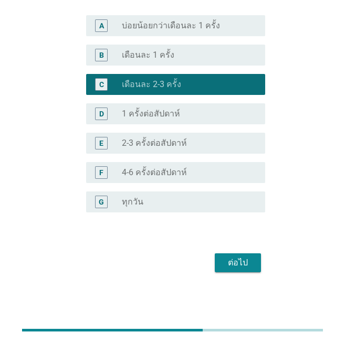
click at [235, 263] on div "ต่อไป" at bounding box center [237, 263] width 29 height 13
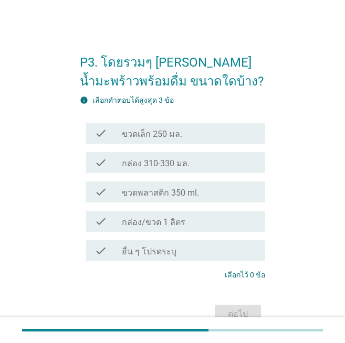
click at [141, 168] on label "กล่อง 310-330 มล." at bounding box center [156, 164] width 68 height 10
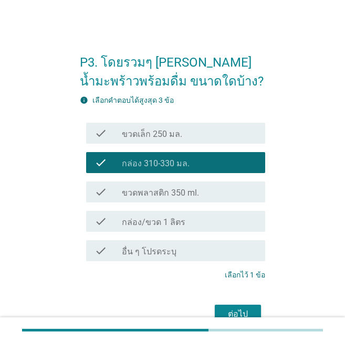
click at [160, 135] on label "ขวดเล็ก 250 มล." at bounding box center [152, 134] width 60 height 10
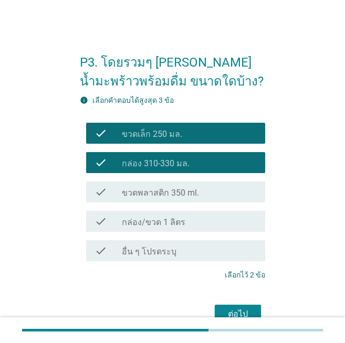
click at [154, 189] on label "ขวดพลาสติก 350 ml." at bounding box center [160, 193] width 77 height 10
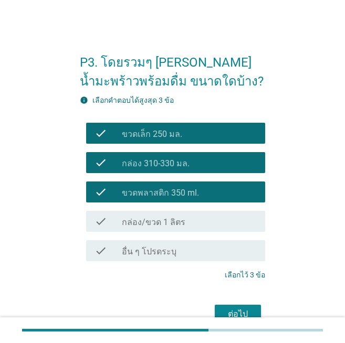
click at [160, 138] on label "ขวดเล็ก 250 มล." at bounding box center [152, 134] width 60 height 10
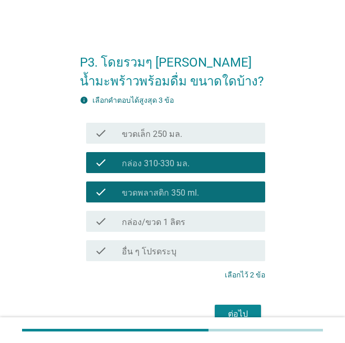
click at [155, 160] on label "กล่อง 310-330 มล." at bounding box center [156, 164] width 68 height 10
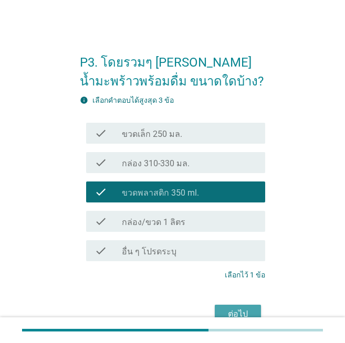
click at [232, 310] on div "ต่อไป" at bounding box center [237, 314] width 29 height 13
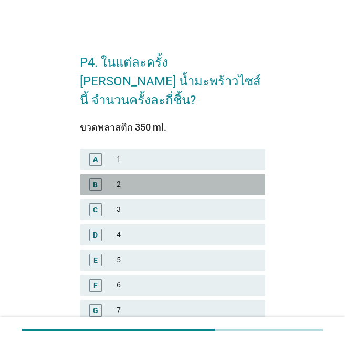
click at [111, 178] on div "B" at bounding box center [102, 184] width 28 height 13
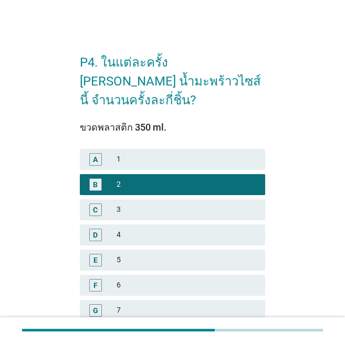
scroll to position [262, 0]
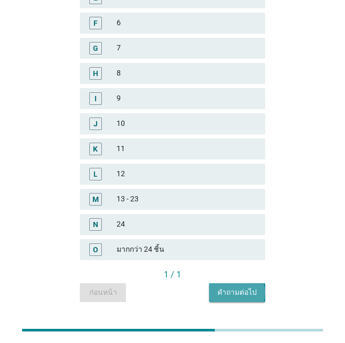
click at [233, 287] on div "คำถามต่อไป" at bounding box center [236, 292] width 39 height 11
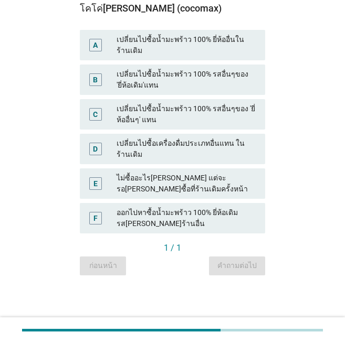
scroll to position [0, 0]
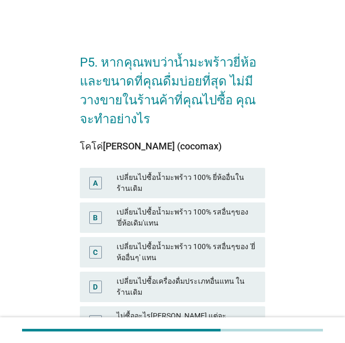
click at [324, 150] on div "P5. หากคุณพบว่าน้ำมะพร้าวยี่ห้อและขนาดที่คุณดื่มบ่อยที่สุด ไม่มีวางขายในร้านค้า…" at bounding box center [173, 228] width 320 height 405
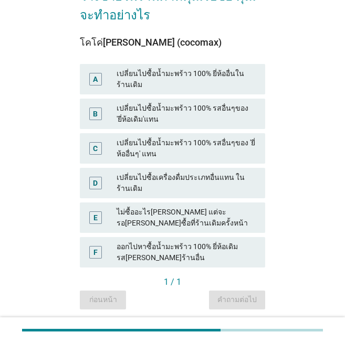
scroll to position [105, 0]
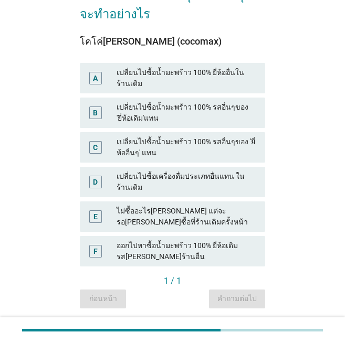
click at [175, 82] on div "เปลี่ยนไปซื้อน้ำมะพร้าว 100% ยี่ห้ออื่นในร้านเดิม" at bounding box center [187, 78] width 140 height 22
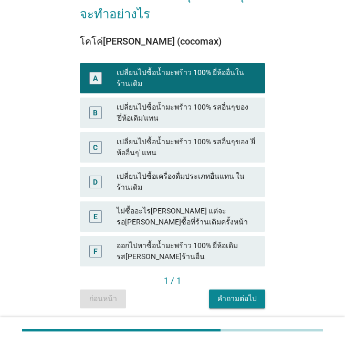
click at [222, 303] on div "คำถามต่อไป" at bounding box center [236, 298] width 39 height 11
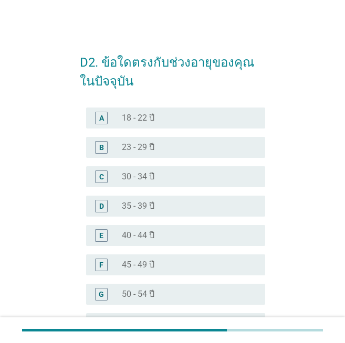
drag, startPoint x: 125, startPoint y: 203, endPoint x: 131, endPoint y: 203, distance: 5.3
click at [124, 203] on label "35 - 39 ปี" at bounding box center [138, 206] width 33 height 10
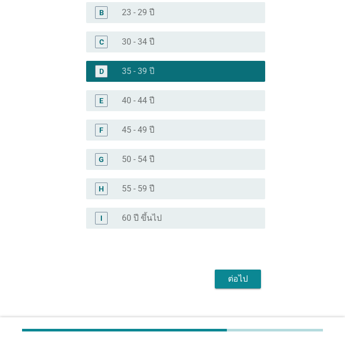
scroll to position [151, 0]
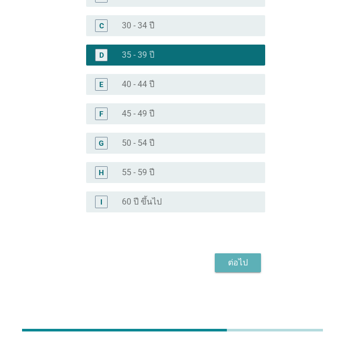
click at [250, 265] on div "ต่อไป" at bounding box center [237, 263] width 29 height 13
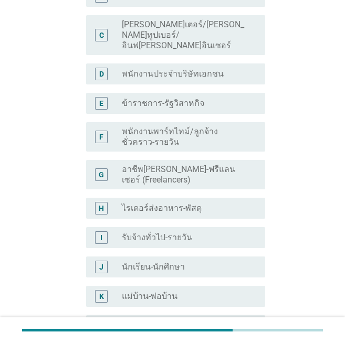
scroll to position [0, 0]
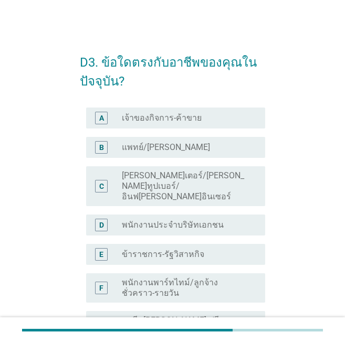
click at [193, 220] on label "พนักงานประจำบริษัทเอกชน" at bounding box center [173, 225] width 102 height 10
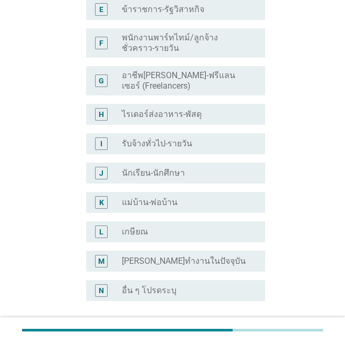
scroll to position [315, 0]
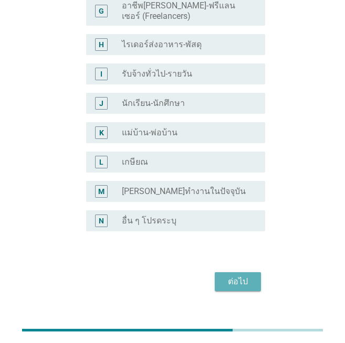
click at [234, 276] on div "ต่อไป" at bounding box center [237, 282] width 29 height 13
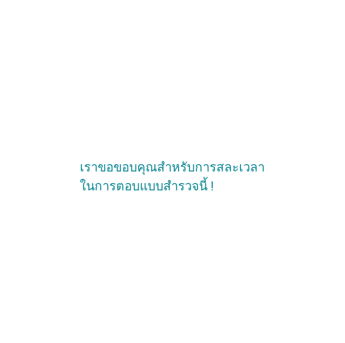
scroll to position [0, 0]
